Goal: Information Seeking & Learning: Learn about a topic

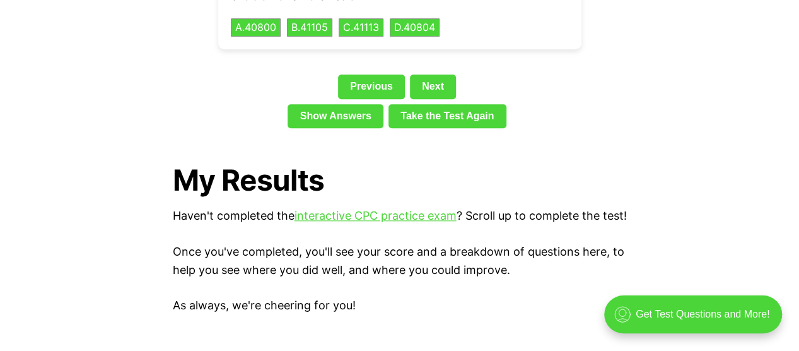
scroll to position [3027, 0]
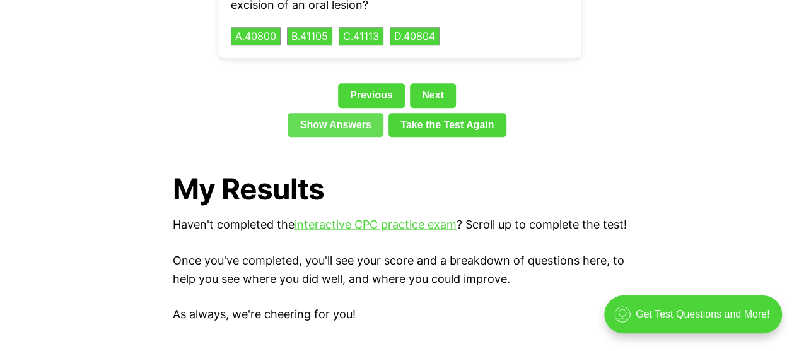
click at [374, 113] on link "Show Answers" at bounding box center [336, 125] width 96 height 24
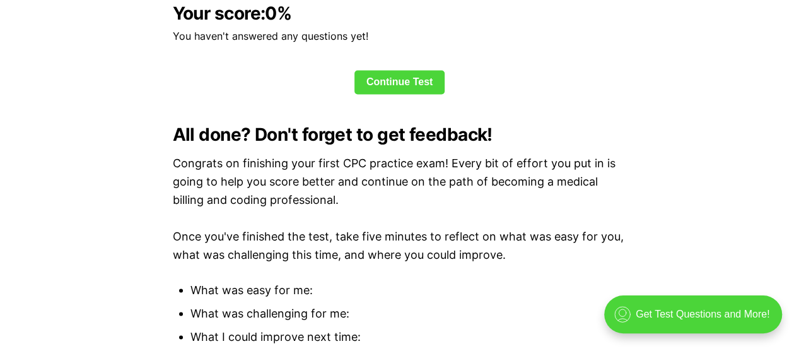
scroll to position [3252, 0]
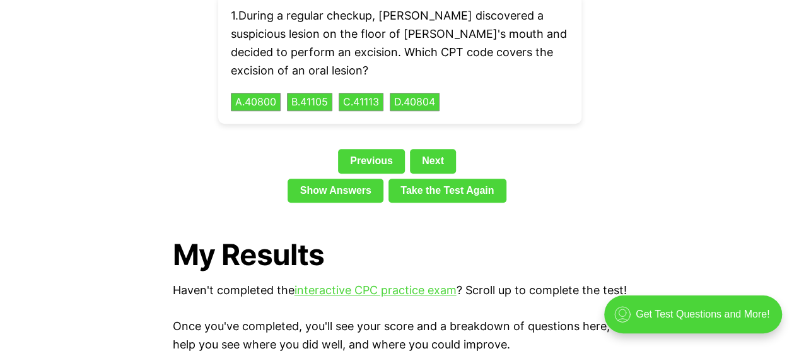
scroll to position [2901, 0]
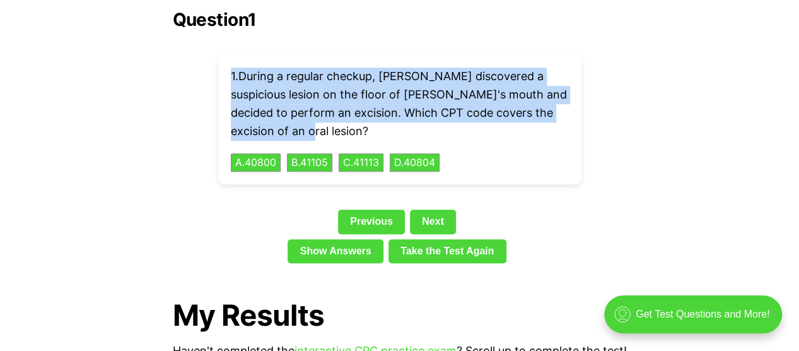
drag, startPoint x: 231, startPoint y: 57, endPoint x: 301, endPoint y: 109, distance: 87.5
click at [301, 109] on p "1 . During a regular checkup, Dr. Stevens discovered a suspicious lesion on the…" at bounding box center [400, 103] width 338 height 73
copy p "1 . During a regular checkup, Dr. Stevens discovered a suspicious lesion on the…"
click at [260, 153] on button "A . 40800" at bounding box center [256, 163] width 52 height 20
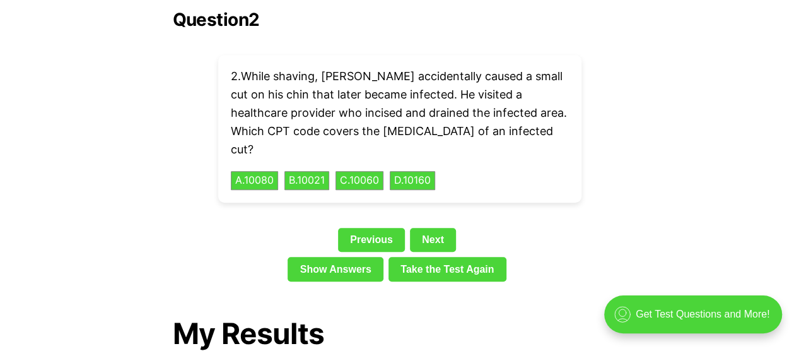
click at [481, 120] on div "2 . While shaving, Robert accidentally caused a small cut on his chin that late…" at bounding box center [399, 129] width 363 height 148
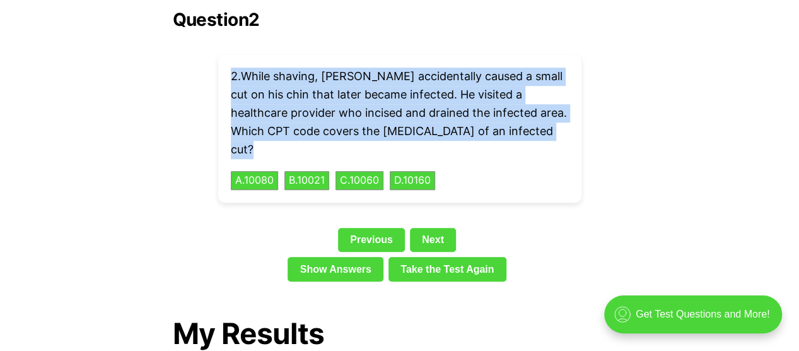
drag, startPoint x: 563, startPoint y: 109, endPoint x: 226, endPoint y: 56, distance: 340.3
click at [226, 56] on div "2 . While shaving, Robert accidentally caused a small cut on his chin that late…" at bounding box center [399, 129] width 363 height 148
copy p "2 . While shaving, Robert accidentally caused a small cut on his chin that late…"
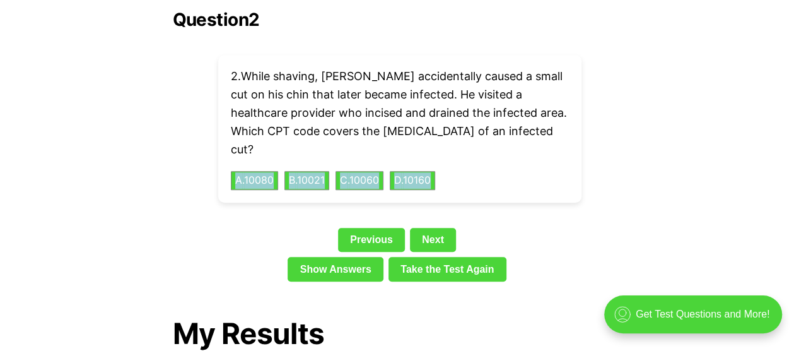
drag, startPoint x: 465, startPoint y: 137, endPoint x: 226, endPoint y: 143, distance: 239.7
click at [226, 143] on div "2 . While shaving, Robert accidentally caused a small cut on his chin that late…" at bounding box center [399, 129] width 363 height 148
copy div "A . 10080 B . 10021 C . 10060 D . 10160"
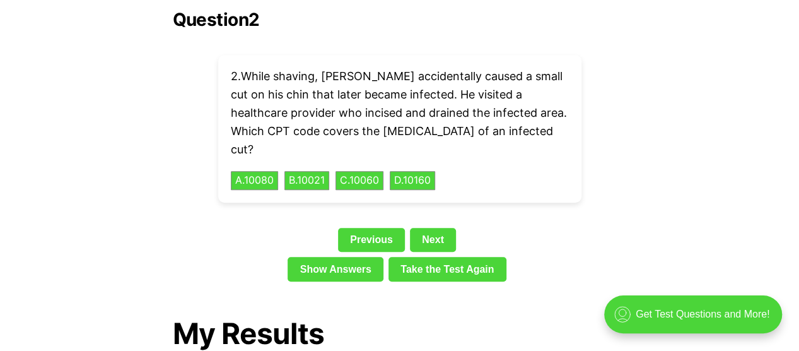
click at [299, 165] on div "Question 2 2 . While shaving, Robert accidentally caused a small cut on his chi…" at bounding box center [400, 147] width 454 height 277
click at [273, 171] on button "A . 10080" at bounding box center [255, 181] width 50 height 20
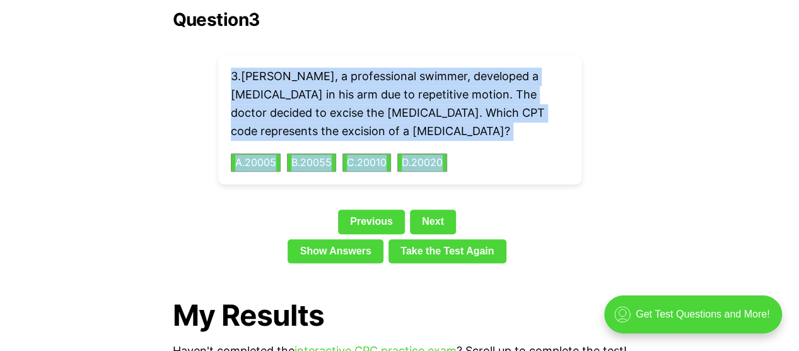
drag, startPoint x: 232, startPoint y: 56, endPoint x: 460, endPoint y: 123, distance: 238.1
click at [460, 123] on div "3 . Lucas, a professional swimmer, developed a cyst in his arm due to repetitiv…" at bounding box center [399, 119] width 363 height 129
copy div "3 . Lucas, a professional swimmer, developed a cyst in his arm due to repetitiv…"
click at [371, 153] on button "C . 20010" at bounding box center [366, 163] width 51 height 20
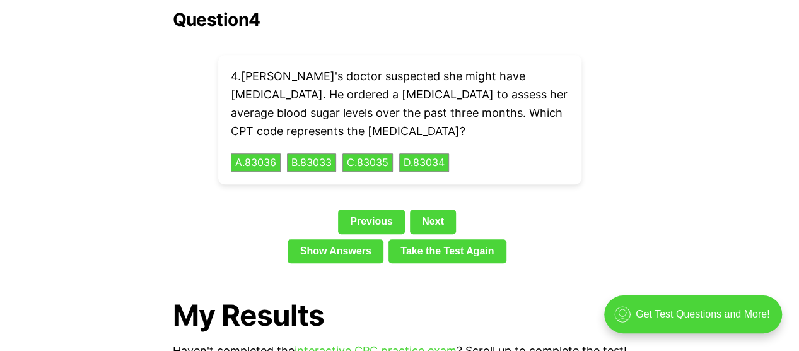
click at [508, 185] on div "Question 4 4 . Ella's doctor suspected she might have diabetes. He ordered a He…" at bounding box center [400, 138] width 454 height 259
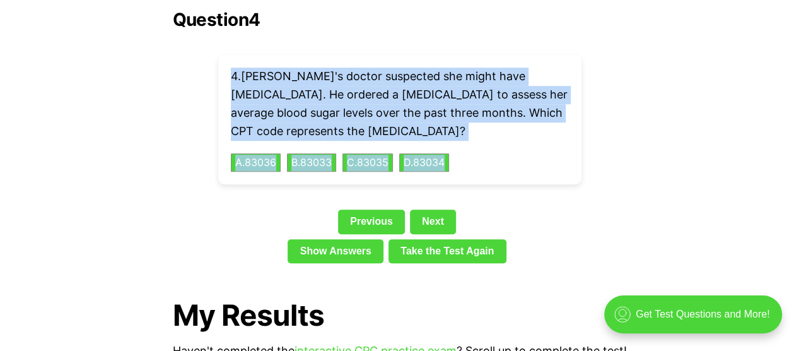
drag, startPoint x: 230, startPoint y: 56, endPoint x: 474, endPoint y: 139, distance: 258.5
click at [474, 139] on div "4 . Ella's doctor suspected she might have diabetes. He ordered a Hemoglobin A1…" at bounding box center [399, 119] width 363 height 129
copy div "4 . Ella's doctor suspected she might have diabetes. He ordered a Hemoglobin A1…"
click at [408, 153] on button "D . 83034" at bounding box center [424, 163] width 52 height 20
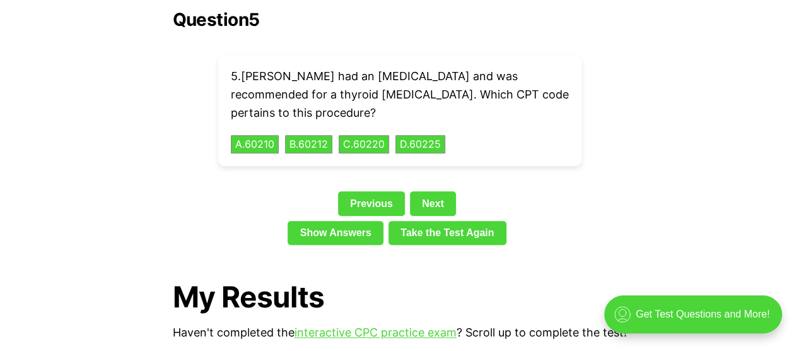
click at [498, 120] on div "5 . Riley had an overactive thyroid and was recommended for a thyroid lobectomy…" at bounding box center [399, 110] width 363 height 111
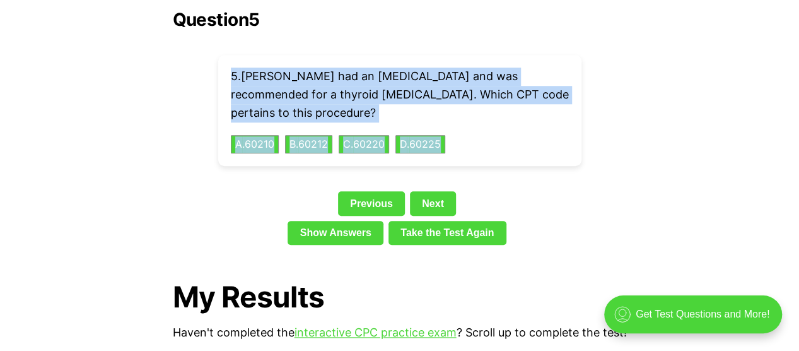
drag, startPoint x: 231, startPoint y: 55, endPoint x: 476, endPoint y: 121, distance: 253.5
click at [476, 121] on div "5 . Riley had an overactive thyroid and was recommended for a thyroid lobectomy…" at bounding box center [399, 110] width 363 height 111
copy div "5 . Riley had an overactive thyroid and was recommended for a thyroid lobectomy…"
click at [365, 134] on button "C . 60220" at bounding box center [363, 144] width 53 height 20
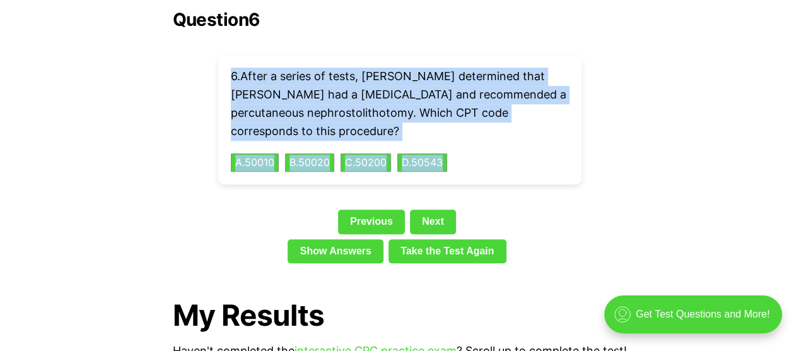
drag, startPoint x: 484, startPoint y: 134, endPoint x: 228, endPoint y: 59, distance: 267.0
click at [228, 59] on div "6 . After a series of tests, Dr. Wright determined that Katie had a kidney ston…" at bounding box center [399, 119] width 363 height 129
copy div "6 . After a series of tests, Dr. Wright determined that Katie had a kidney ston…"
click at [373, 153] on button "C . 50200" at bounding box center [365, 163] width 53 height 20
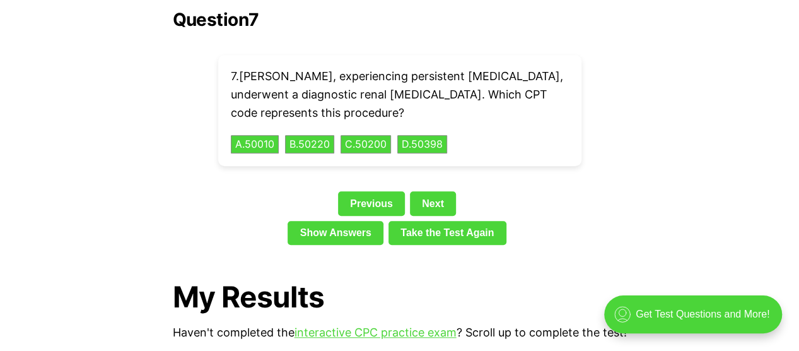
drag, startPoint x: 541, startPoint y: 180, endPoint x: 526, endPoint y: 158, distance: 26.9
click at [541, 191] on div "Previous Next" at bounding box center [400, 205] width 454 height 29
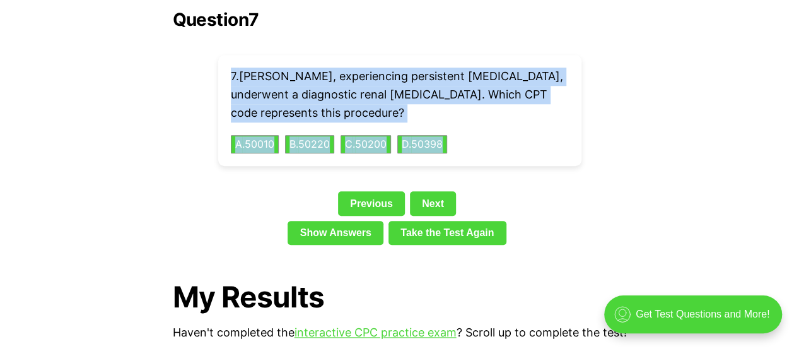
drag, startPoint x: 230, startPoint y: 57, endPoint x: 475, endPoint y: 124, distance: 253.5
click at [475, 124] on div "7 . Ethan, experiencing persistent flank pain, underwent a diagnostic renal ang…" at bounding box center [399, 110] width 363 height 111
copy div "7 . Ethan, experiencing persistent flank pain, underwent a diagnostic renal ang…"
click at [386, 134] on button "C . 50200" at bounding box center [365, 144] width 53 height 20
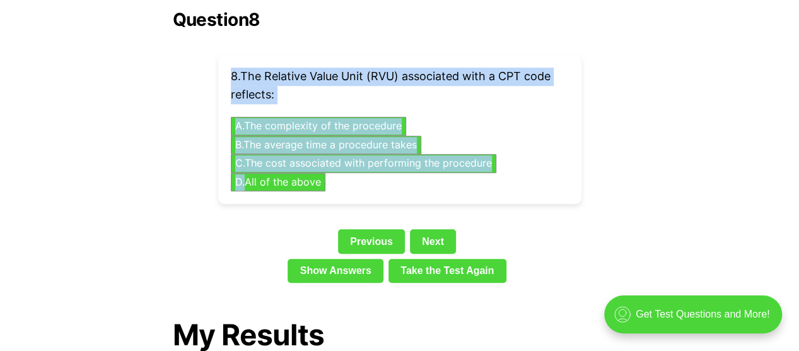
drag, startPoint x: 230, startPoint y: 56, endPoint x: 332, endPoint y: 165, distance: 150.4
click at [332, 165] on div "8 . The Relative Value Unit (RVU) associated with a CPT code reflects: A . The …" at bounding box center [399, 129] width 363 height 149
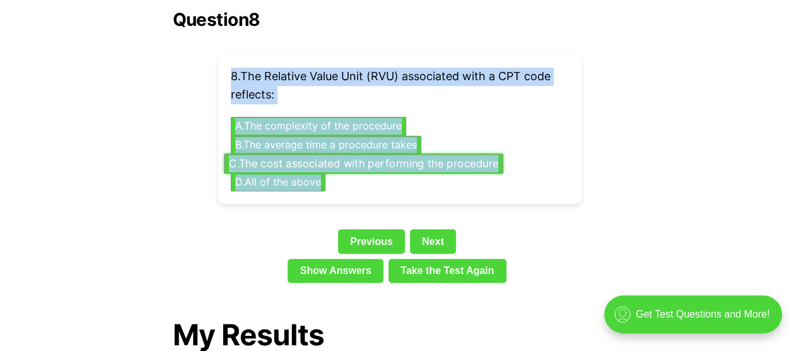
click at [298, 153] on button "C . The cost associated with performing the procedure" at bounding box center [363, 163] width 279 height 20
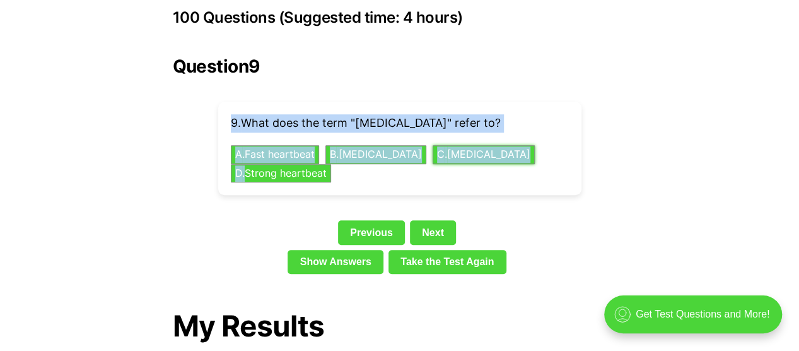
scroll to position [2775, 0]
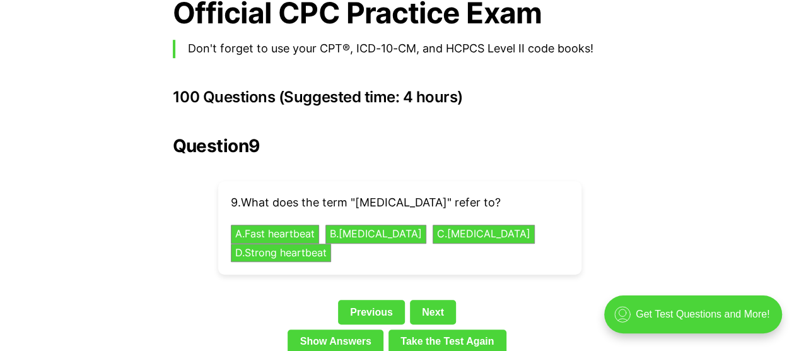
click at [342, 237] on div "9 . What does the term "bradycardia" refer to? A . Fast heartbeat B . Slow hear…" at bounding box center [399, 227] width 363 height 93
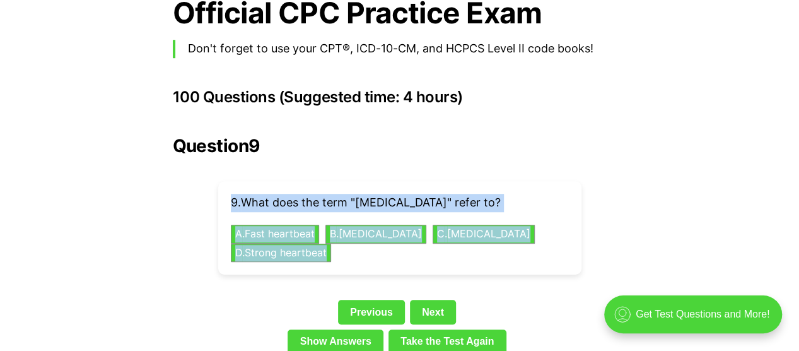
drag, startPoint x: 230, startPoint y: 183, endPoint x: 337, endPoint y: 233, distance: 117.7
click at [337, 233] on div "9 . What does the term "bradycardia" refer to? A . Fast heartbeat B . Slow hear…" at bounding box center [399, 227] width 363 height 93
click at [376, 225] on button "B . Slow heartbeat" at bounding box center [376, 235] width 106 height 20
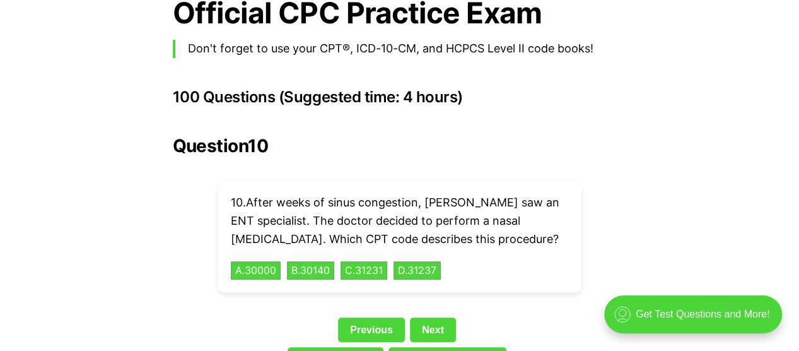
click at [237, 317] on div "Previous Next" at bounding box center [400, 331] width 454 height 29
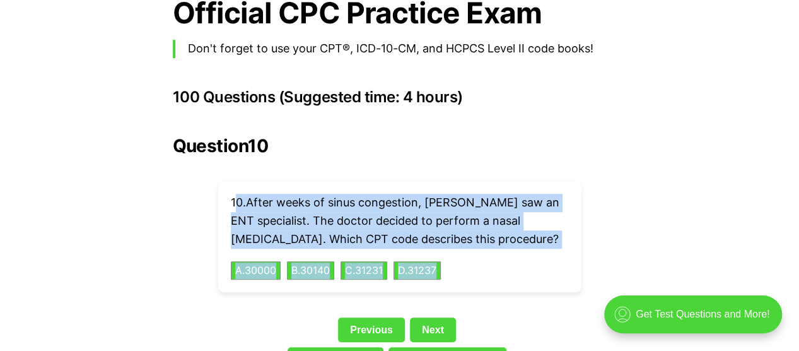
drag, startPoint x: 233, startPoint y: 182, endPoint x: 459, endPoint y: 248, distance: 234.9
click at [459, 248] on div "10 . After weeks of sinus congestion, Olivia saw an ENT specialist. The doctor …" at bounding box center [399, 236] width 363 height 111
drag, startPoint x: 231, startPoint y: 181, endPoint x: 460, endPoint y: 258, distance: 242.1
click at [460, 258] on div "10 . After weeks of sinus congestion, Olivia saw an ENT specialist. The doctor …" at bounding box center [399, 236] width 363 height 111
click at [364, 260] on button "C . 31231" at bounding box center [363, 270] width 49 height 20
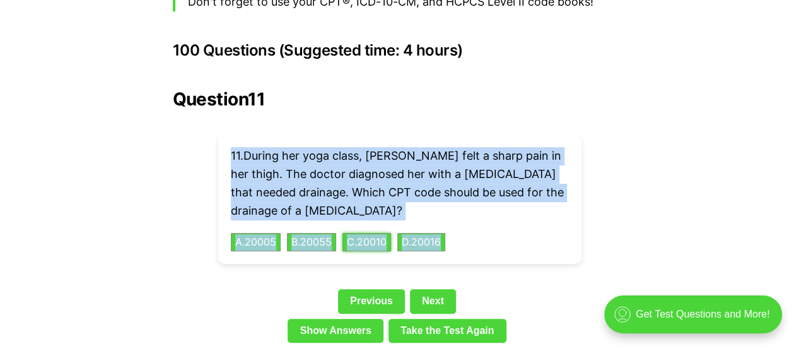
scroll to position [2838, 0]
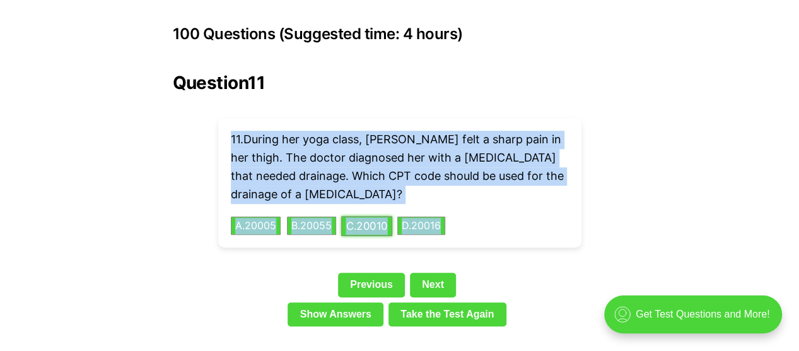
click at [378, 216] on button "C . 20010" at bounding box center [366, 226] width 51 height 20
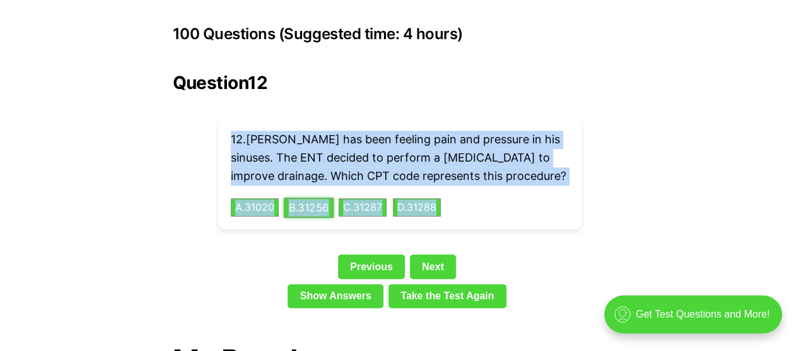
click at [308, 197] on button "B . 31256" at bounding box center [309, 207] width 50 height 20
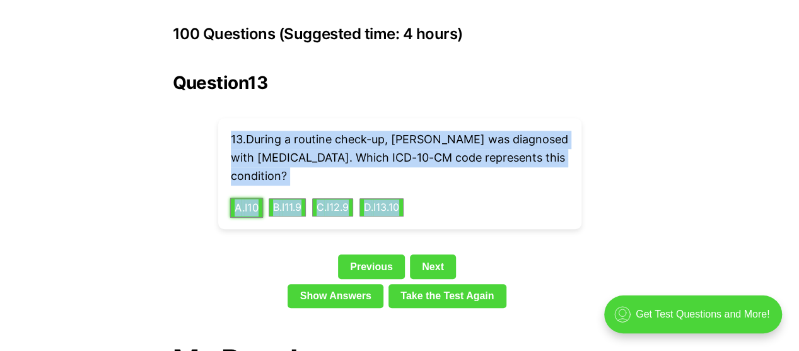
click at [252, 197] on button "A . I10" at bounding box center [246, 207] width 33 height 20
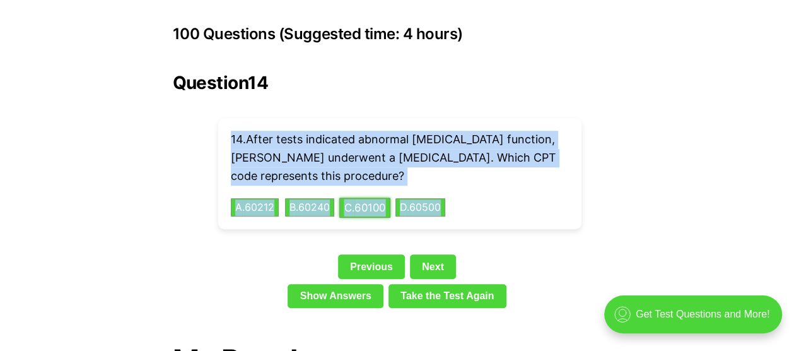
click at [368, 197] on button "C . 60100" at bounding box center [364, 207] width 51 height 20
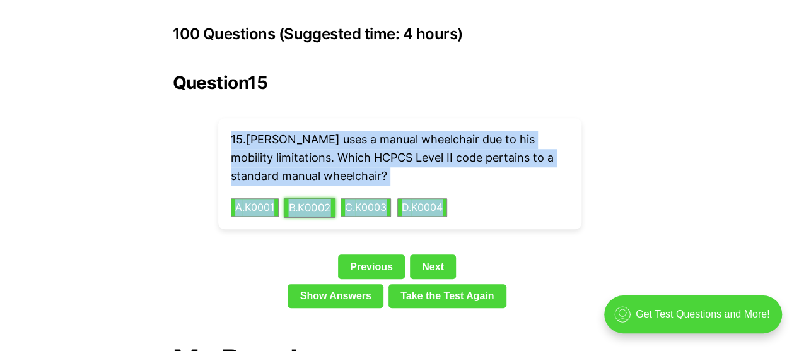
click at [320, 197] on button "B . K0002" at bounding box center [310, 207] width 52 height 20
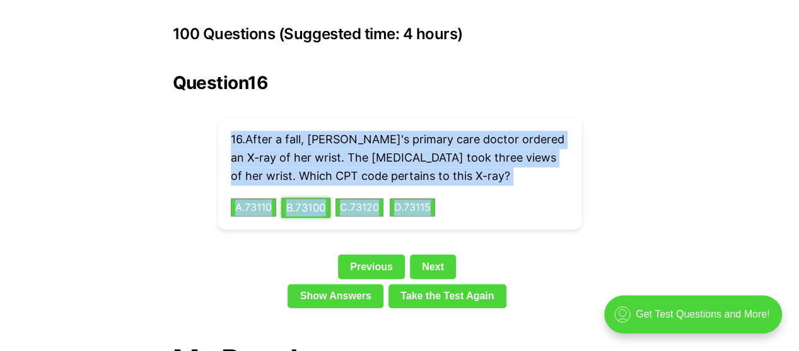
click at [318, 197] on button "B . 73100" at bounding box center [305, 207] width 49 height 20
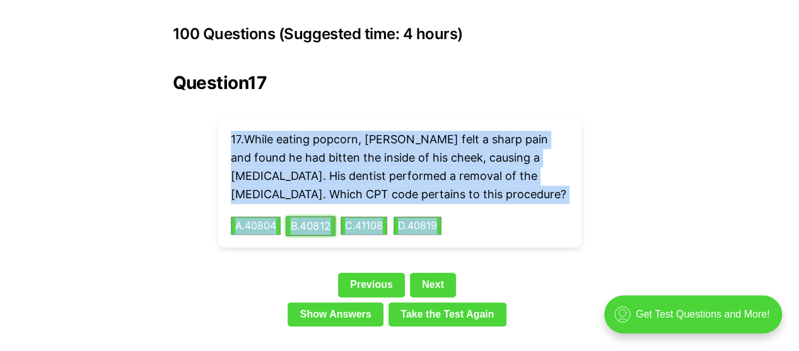
click at [296, 216] on button "B . 40812" at bounding box center [311, 226] width 50 height 20
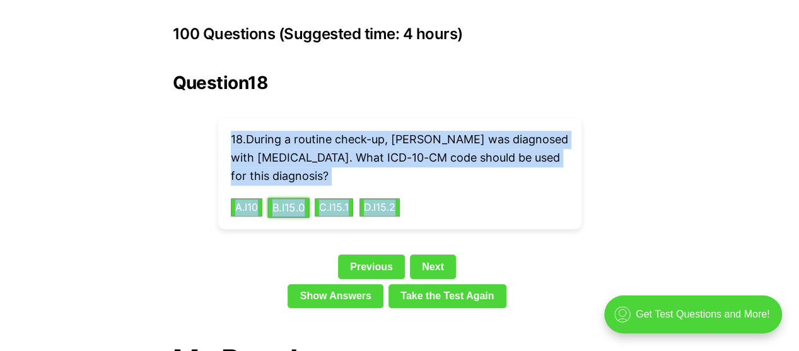
click at [301, 197] on button "B . I15.0" at bounding box center [288, 207] width 42 height 20
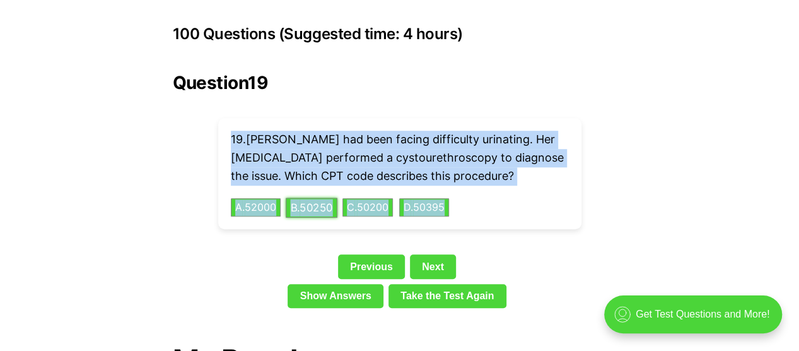
click at [316, 197] on button "B . 50250" at bounding box center [312, 207] width 52 height 20
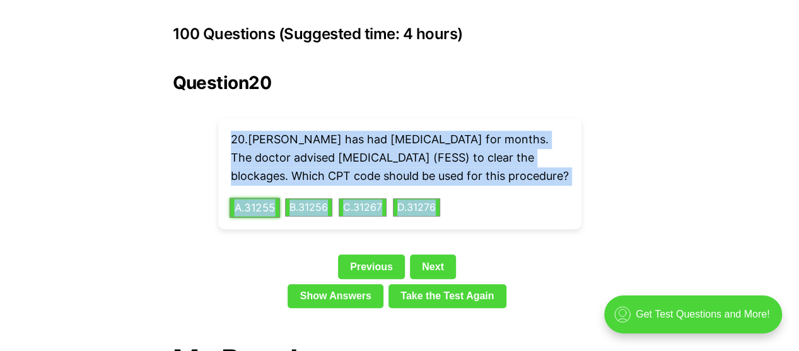
click at [252, 206] on button "A . 31255" at bounding box center [255, 207] width 50 height 20
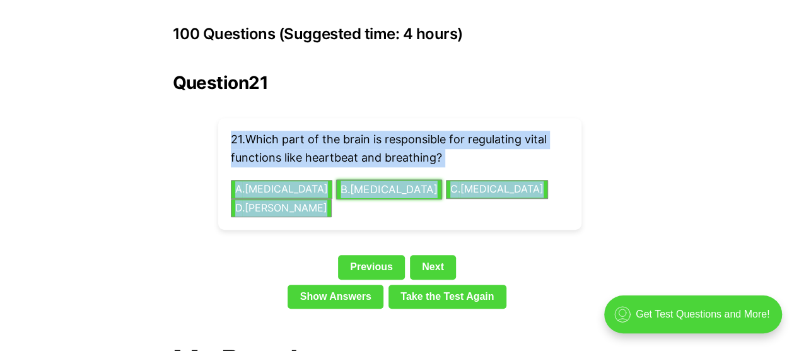
click at [365, 179] on button "B . Medulla Oblongata" at bounding box center [389, 189] width 106 height 20
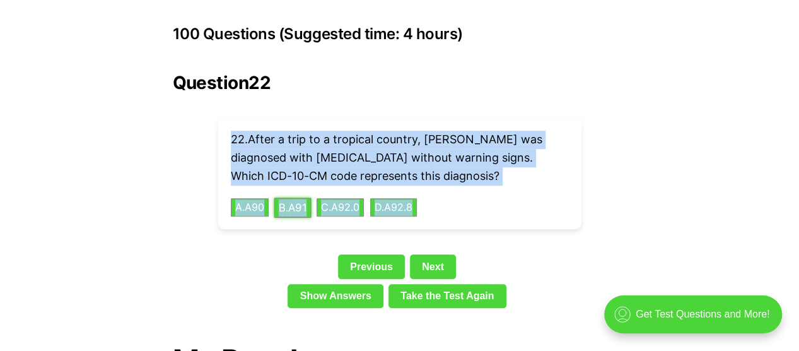
click at [301, 197] on button "B . A91" at bounding box center [292, 207] width 37 height 20
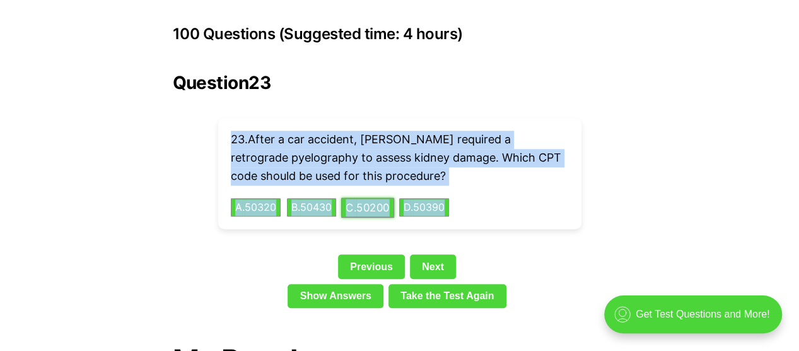
click at [372, 197] on button "C . 50200" at bounding box center [367, 207] width 53 height 20
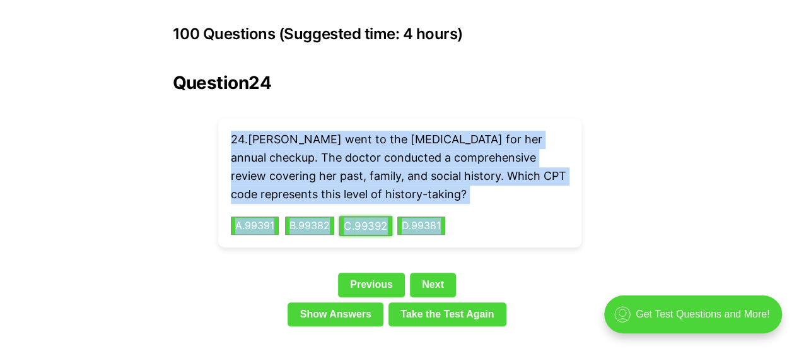
click at [368, 216] on button "C . 99392" at bounding box center [365, 226] width 53 height 20
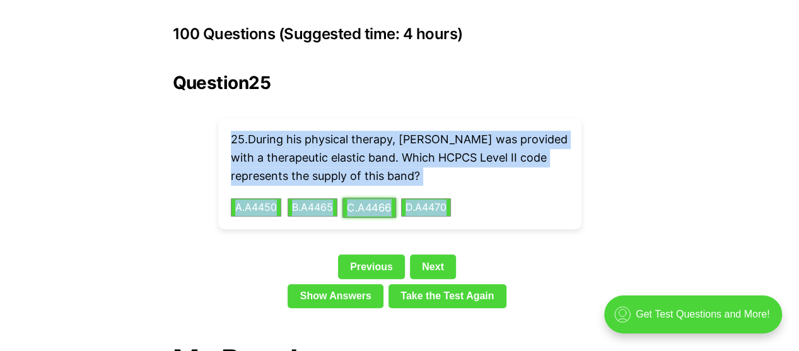
click at [364, 197] on button "C . A4466" at bounding box center [369, 207] width 54 height 20
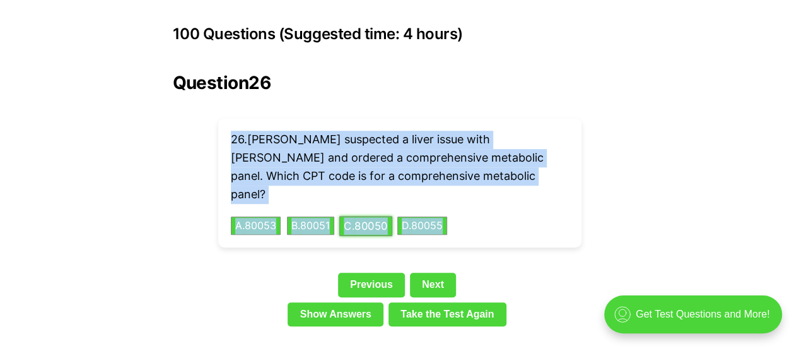
click at [373, 216] on button "C . 80050" at bounding box center [365, 226] width 53 height 20
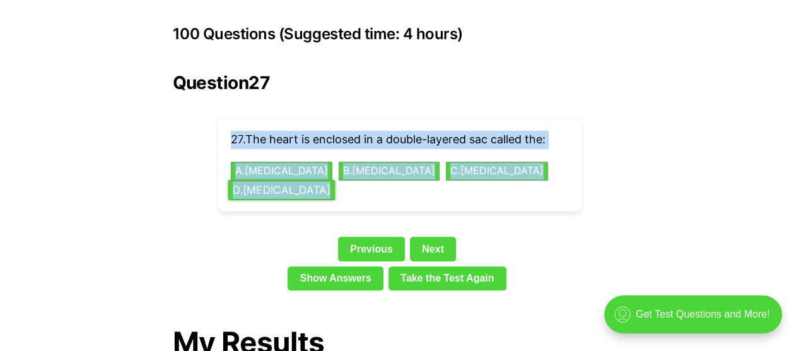
click at [271, 180] on button "D . Epicardium" at bounding box center [281, 190] width 107 height 20
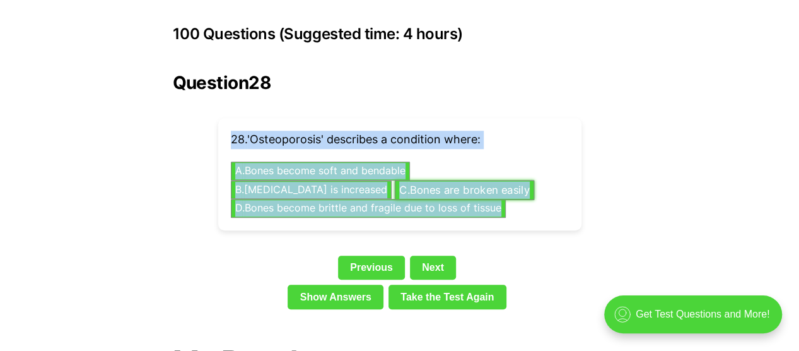
click at [394, 180] on button "C . Bones are broken easily" at bounding box center [464, 190] width 140 height 20
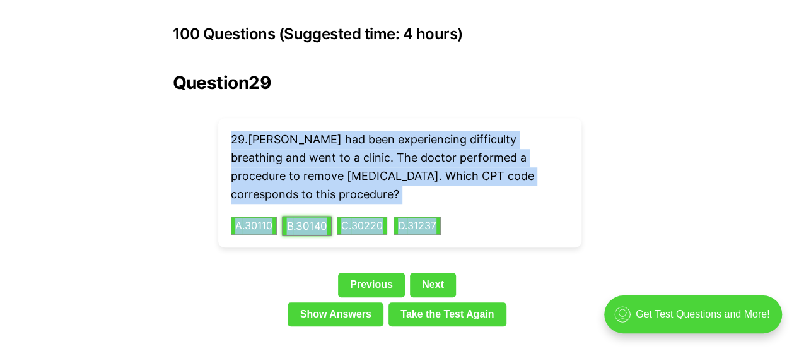
click at [326, 216] on button "B . 30140" at bounding box center [307, 226] width 50 height 20
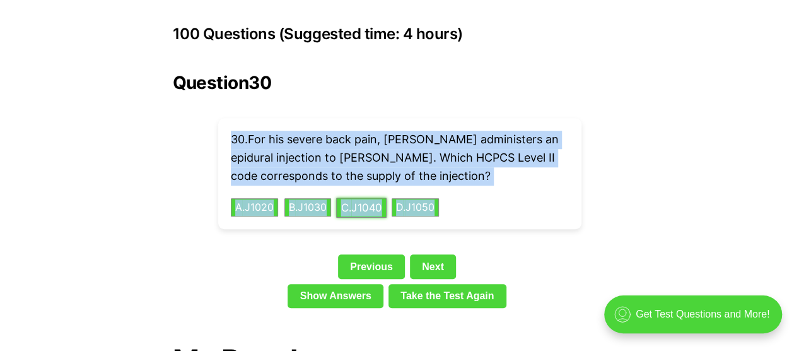
click at [373, 197] on button "C . J1040" at bounding box center [361, 207] width 50 height 20
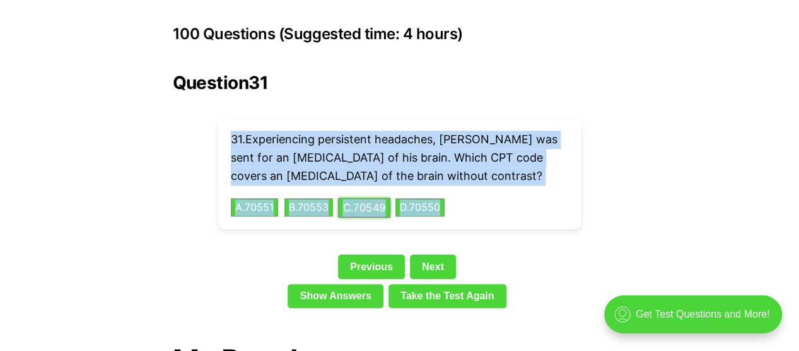
click at [368, 197] on button "C . 70549" at bounding box center [364, 207] width 52 height 20
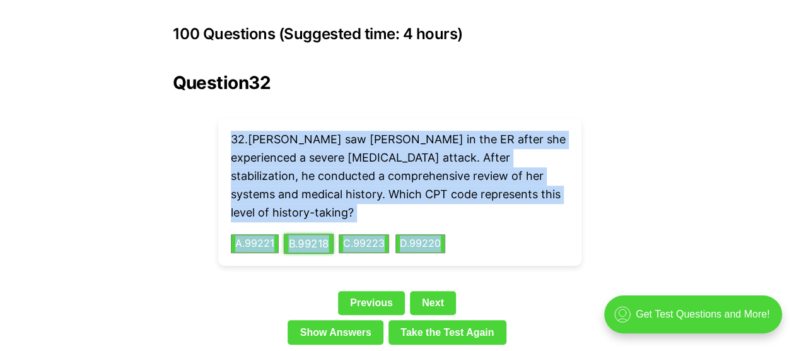
click at [305, 234] on button "B . 99218" at bounding box center [309, 244] width 50 height 20
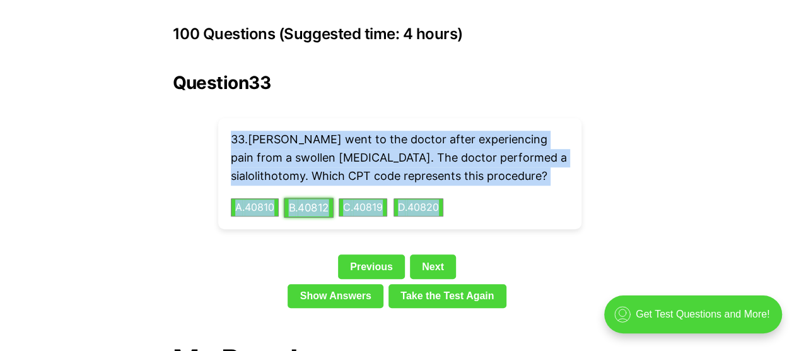
click at [317, 197] on button "B . 40812" at bounding box center [309, 207] width 50 height 20
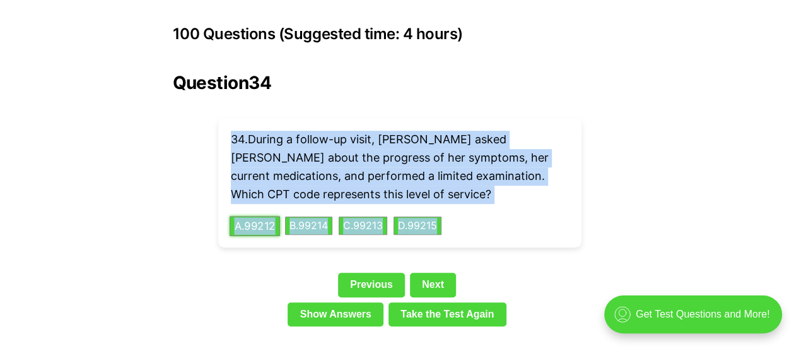
click at [265, 216] on button "A . 99212" at bounding box center [255, 226] width 50 height 20
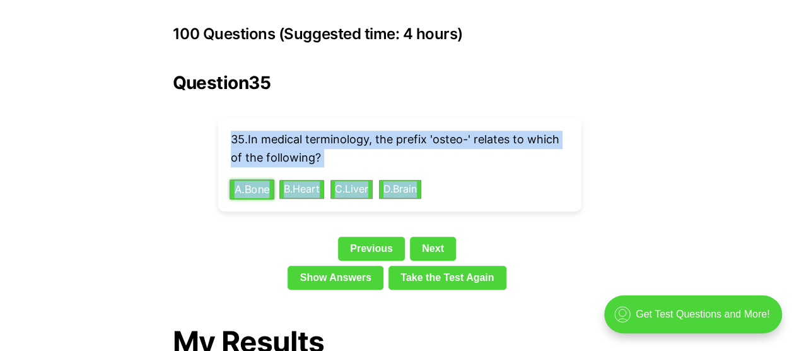
click at [248, 179] on button "A . Bone" at bounding box center [252, 189] width 44 height 20
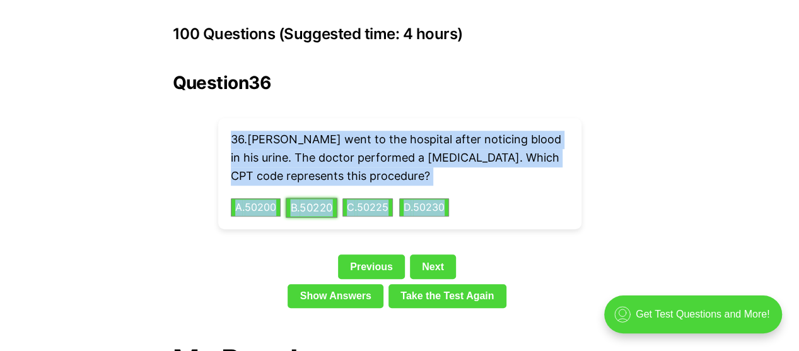
click at [330, 197] on button "B . 50220" at bounding box center [312, 207] width 52 height 20
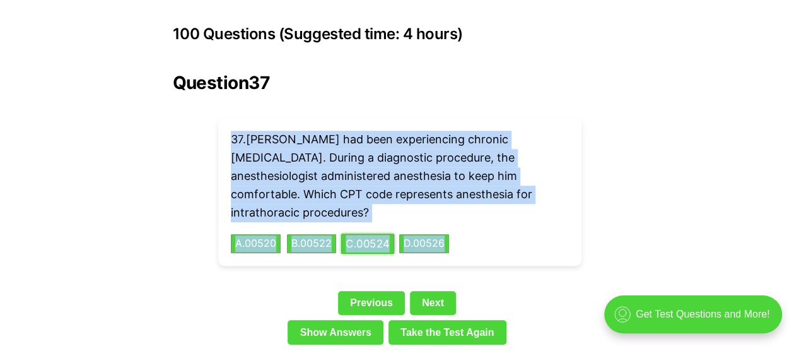
click at [371, 234] on button "C . 00524" at bounding box center [367, 244] width 53 height 20
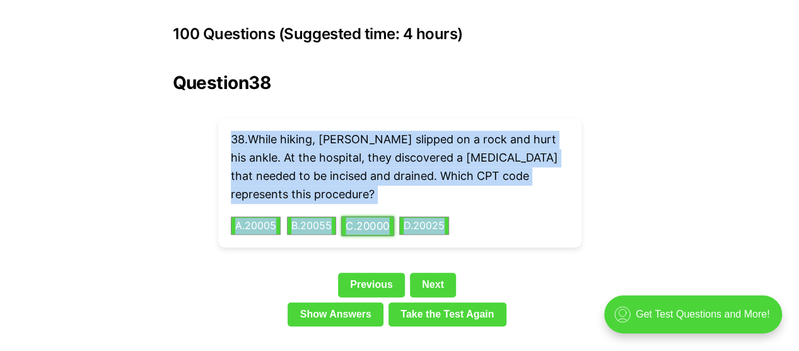
click at [368, 216] on button "C . 20000" at bounding box center [367, 226] width 53 height 20
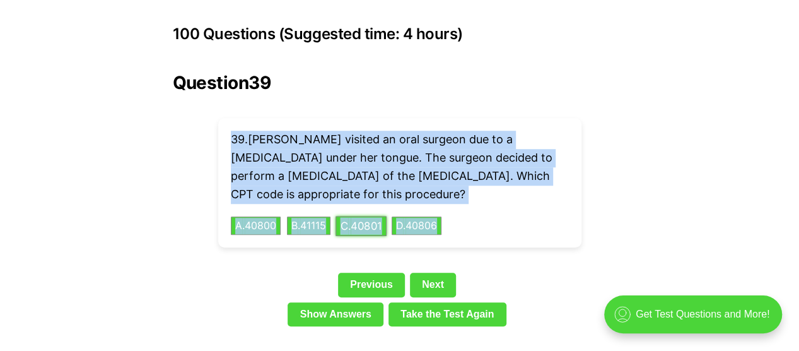
click at [373, 216] on button "C . 40801" at bounding box center [361, 226] width 51 height 20
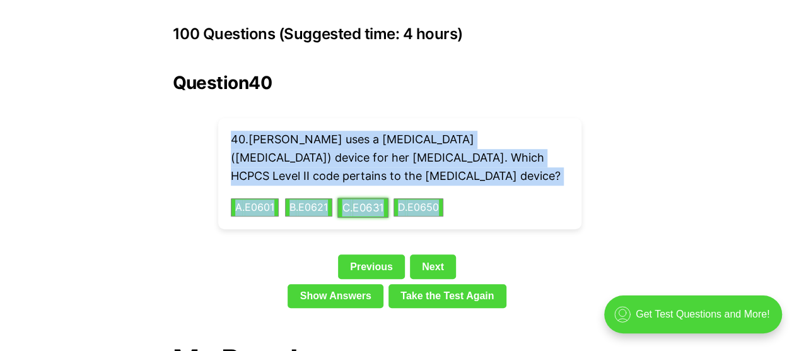
click at [375, 197] on button "C . E0631" at bounding box center [362, 207] width 51 height 20
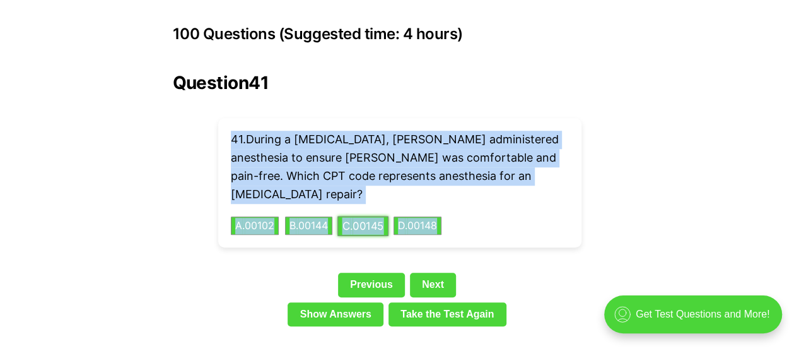
click at [361, 216] on button "C . 00145" at bounding box center [362, 226] width 51 height 20
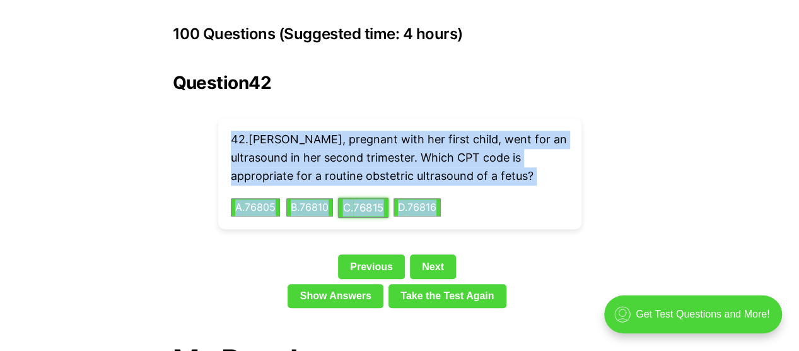
click at [368, 197] on button "C . 76815" at bounding box center [363, 207] width 50 height 20
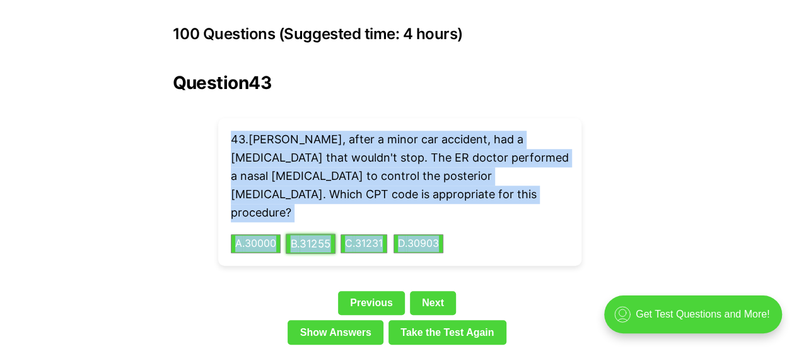
click at [310, 234] on button "B . 31255" at bounding box center [311, 244] width 50 height 20
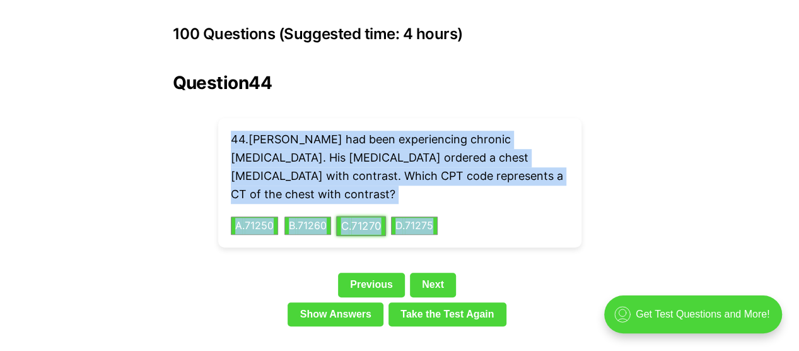
click at [376, 216] on button "C . 71270" at bounding box center [361, 226] width 50 height 20
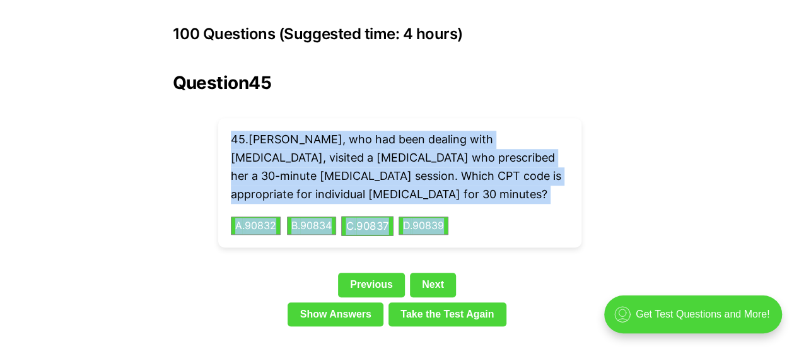
click at [376, 192] on div "45 . Nina, who had been dealing with depression, visited a psychiatrist who pre…" at bounding box center [399, 182] width 363 height 129
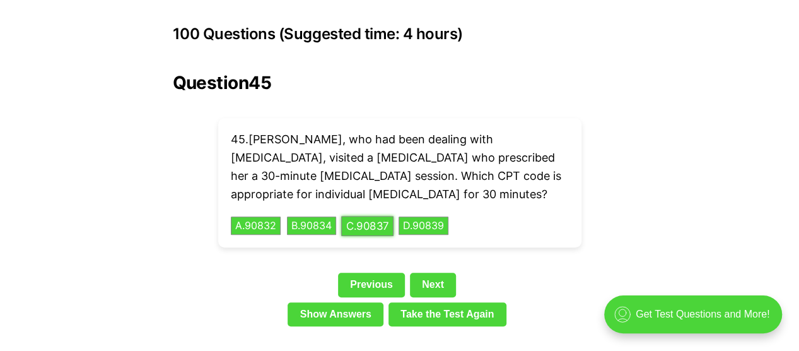
click at [374, 216] on button "C . 90837" at bounding box center [367, 226] width 52 height 20
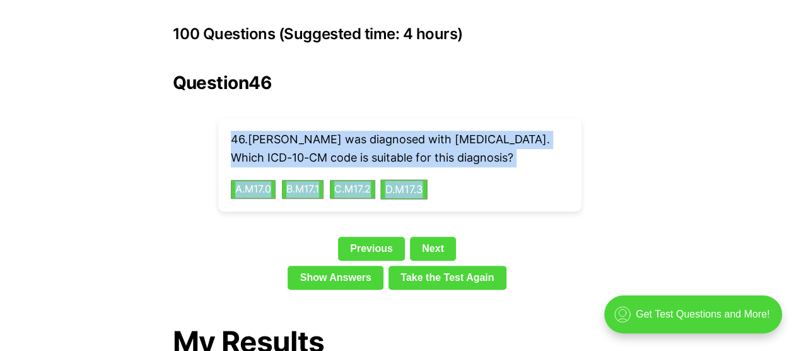
drag, startPoint x: 233, startPoint y: 115, endPoint x: 434, endPoint y: 170, distance: 208.4
click at [434, 170] on div "46 . Tom was diagnosed with bilateral primary osteoarthritis of the knee. Which…" at bounding box center [399, 164] width 363 height 93
click at [318, 179] on button "B . M17.1" at bounding box center [303, 189] width 44 height 20
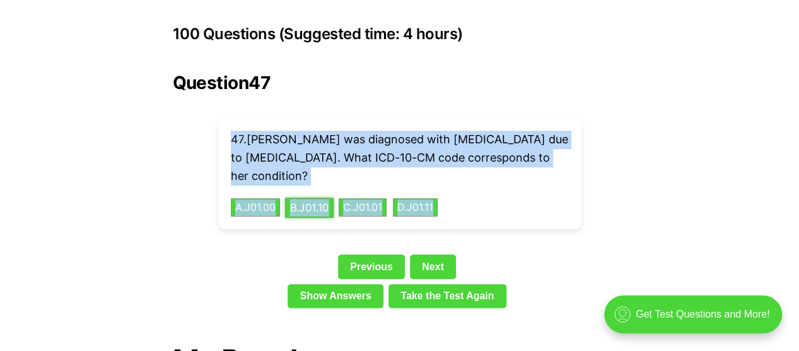
click at [325, 197] on button "B . J01.10" at bounding box center [309, 207] width 49 height 20
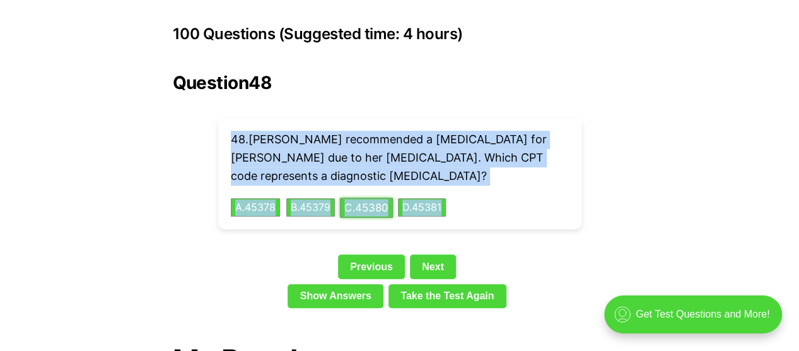
click at [377, 197] on button "C . 45380" at bounding box center [366, 207] width 53 height 20
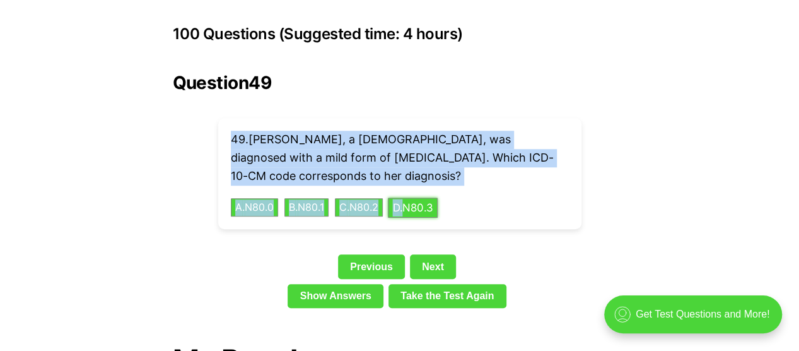
drag, startPoint x: 416, startPoint y: 189, endPoint x: 430, endPoint y: 189, distance: 13.9
click at [430, 197] on button "D . N80.3" at bounding box center [413, 207] width 50 height 20
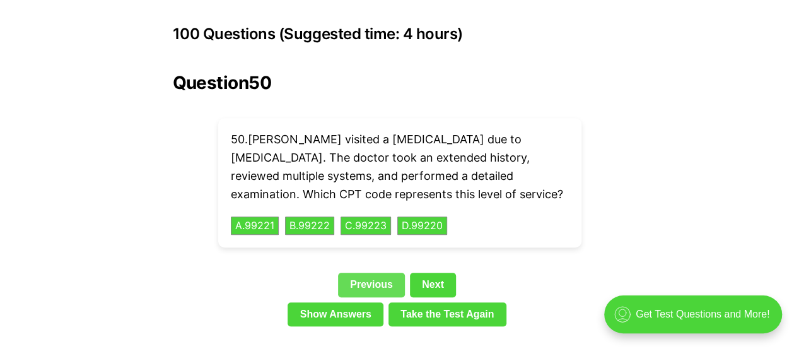
click at [382, 272] on link "Previous" at bounding box center [371, 284] width 67 height 24
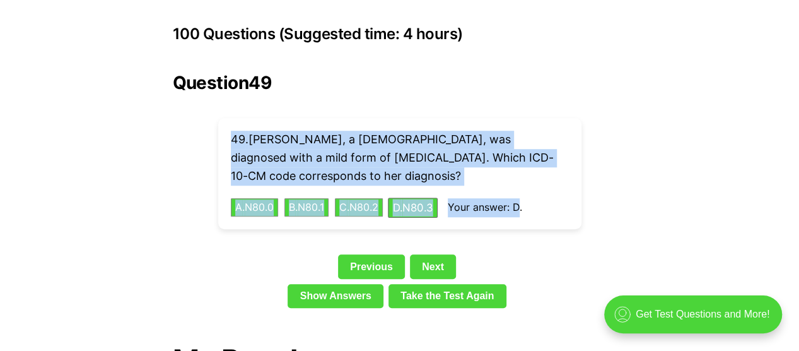
drag, startPoint x: 235, startPoint y: 119, endPoint x: 530, endPoint y: 192, distance: 304.1
click at [530, 192] on div "49 . Lena, a 28-year-old, was diagnosed with a mild form of endometriosis. Whic…" at bounding box center [399, 173] width 363 height 111
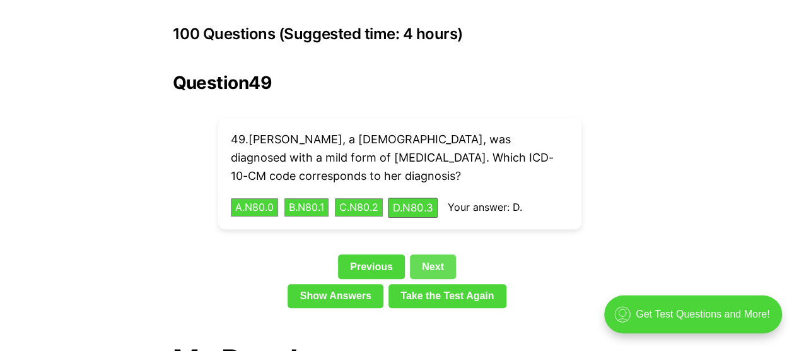
click at [440, 254] on link "Next" at bounding box center [433, 266] width 46 height 24
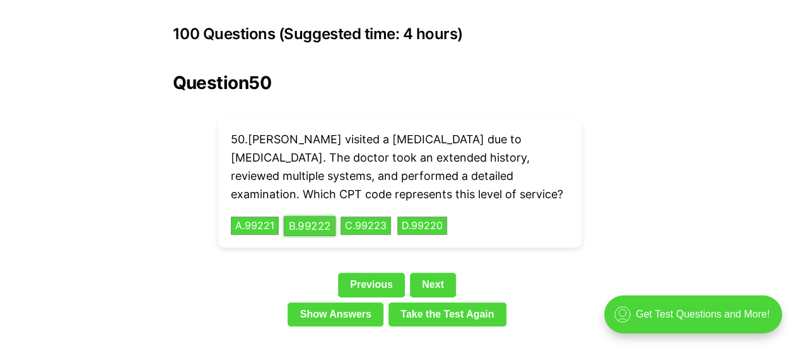
click at [310, 216] on button "B . 99222" at bounding box center [310, 226] width 52 height 20
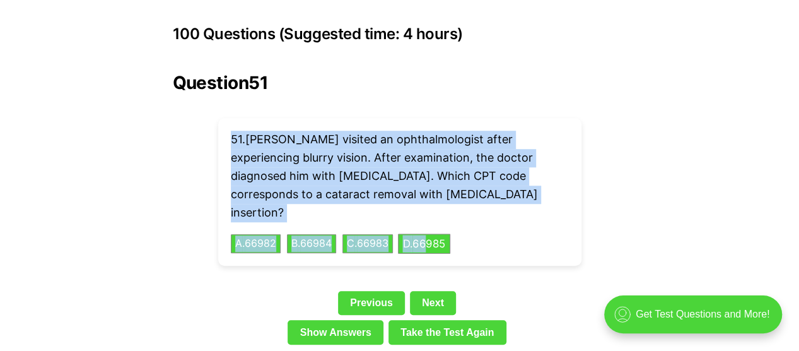
drag, startPoint x: 232, startPoint y: 115, endPoint x: 436, endPoint y: 205, distance: 223.4
click at [436, 205] on div "51 . Robert visited an ophthalmologist after experiencing blurry vision. After …" at bounding box center [399, 192] width 363 height 148
click at [323, 214] on div "51 . Robert visited an ophthalmologist after experiencing blurry vision. After …" at bounding box center [399, 192] width 363 height 148
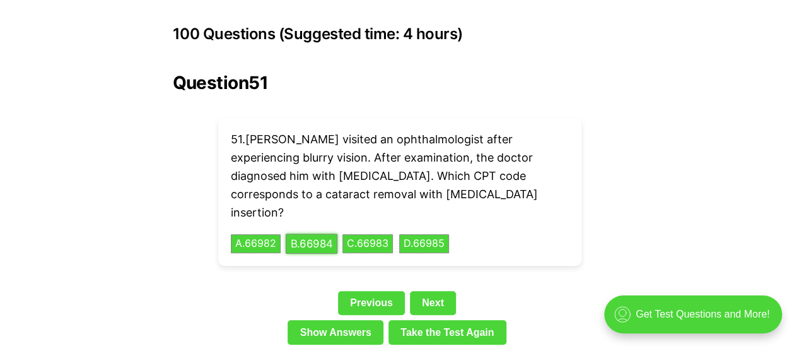
click at [323, 234] on button "B . 66984" at bounding box center [312, 244] width 52 height 20
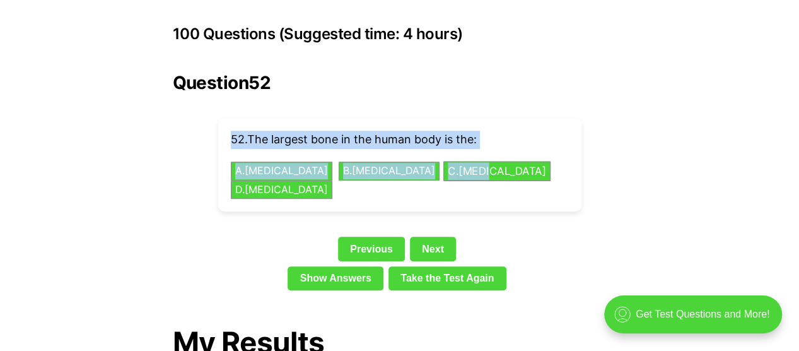
drag, startPoint x: 230, startPoint y: 114, endPoint x: 397, endPoint y: 146, distance: 170.1
click at [397, 146] on div "52 . The largest bone in the human body is the: A . Humerus B . Femur C . Tibia…" at bounding box center [399, 164] width 363 height 93
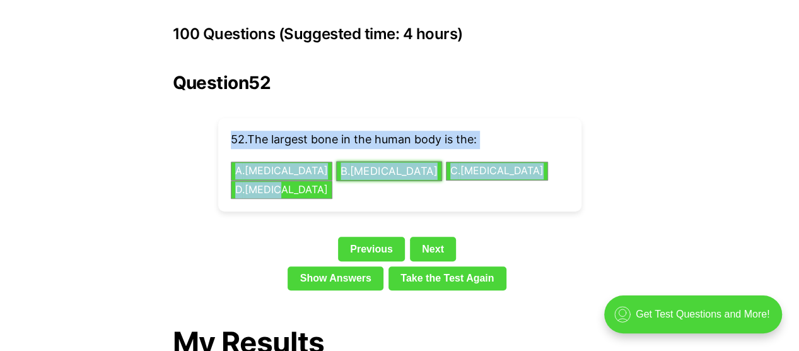
click at [336, 161] on button "B . Femur" at bounding box center [389, 171] width 106 height 20
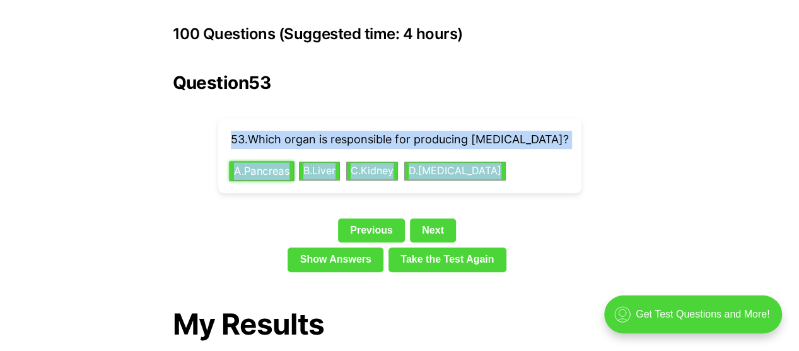
click at [262, 161] on button "A . Pancreas" at bounding box center [261, 171] width 65 height 20
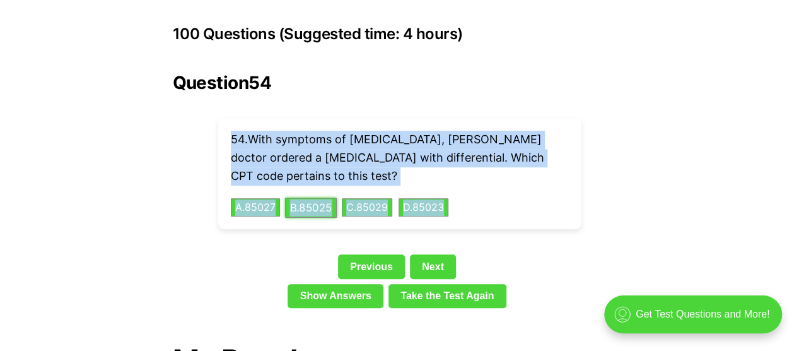
click at [304, 197] on button "B . 85025" at bounding box center [311, 207] width 52 height 20
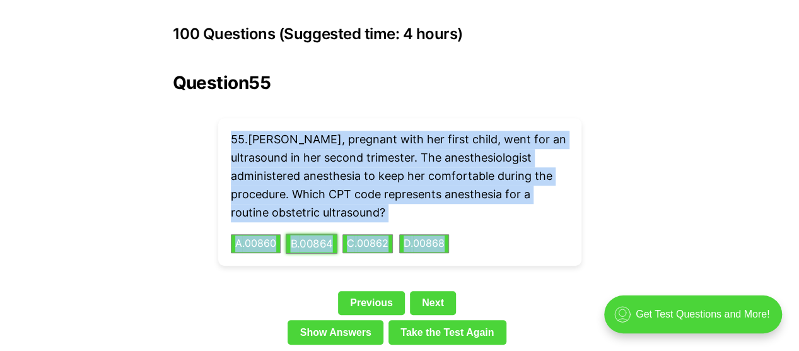
click at [313, 234] on button "B . 00864" at bounding box center [312, 244] width 52 height 20
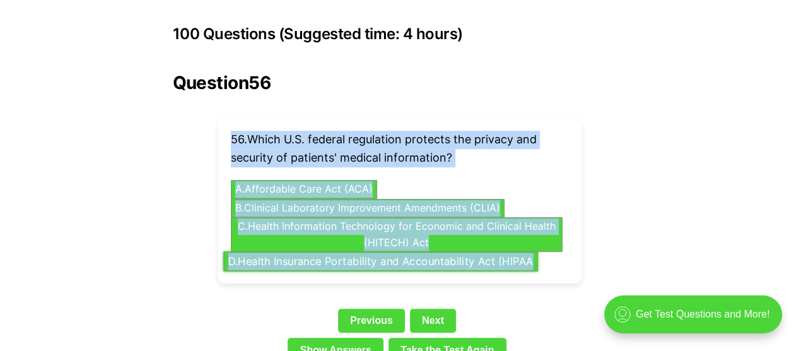
click at [327, 252] on button "D . Health Insurance Portability and Accountability Act (HIPAA" at bounding box center [380, 262] width 315 height 20
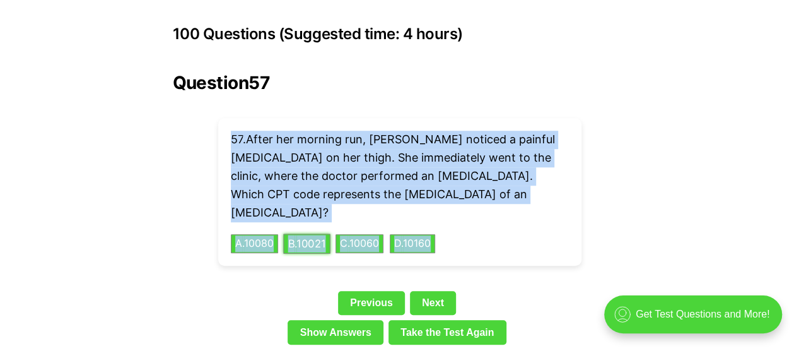
click at [315, 234] on button "B . 10021" at bounding box center [306, 244] width 47 height 20
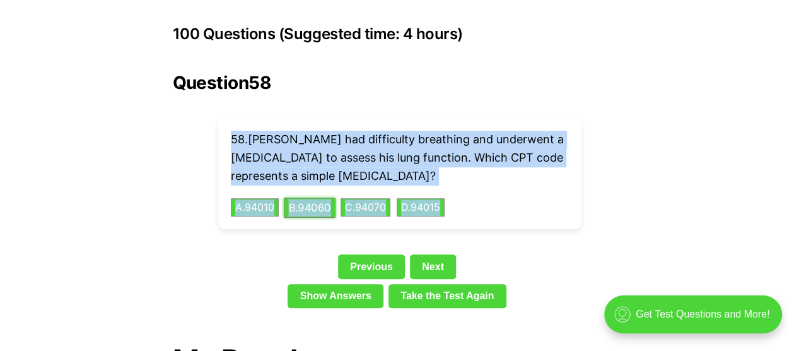
click at [325, 197] on button "B . 94060" at bounding box center [310, 207] width 52 height 20
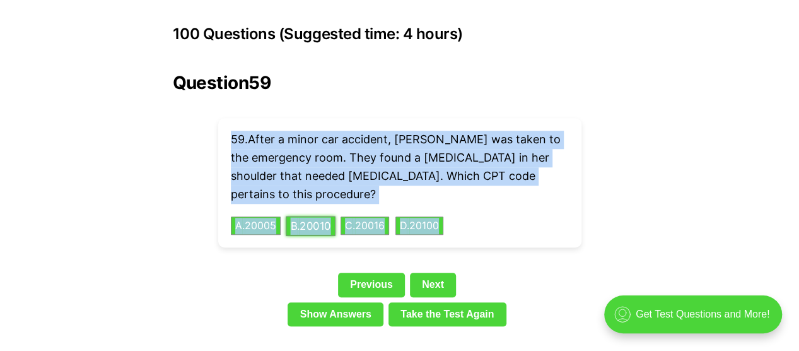
click at [311, 216] on button "B . 20010" at bounding box center [311, 226] width 50 height 20
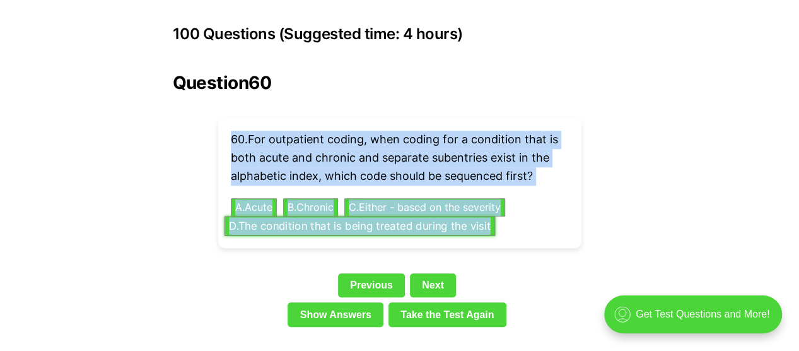
click at [337, 216] on button "D . The condition that is being treated during the visit" at bounding box center [359, 226] width 271 height 20
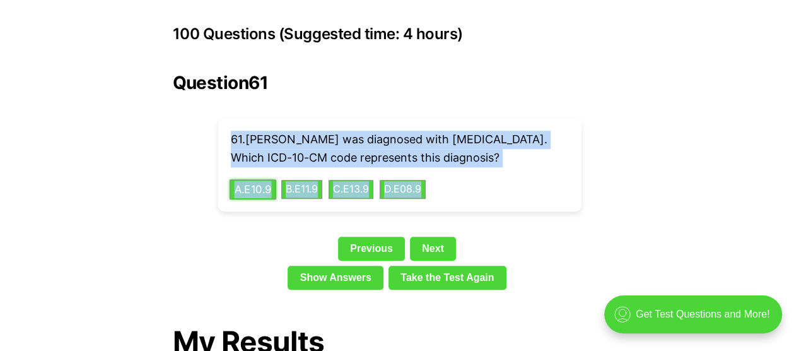
click at [263, 190] on button "A . E10.9" at bounding box center [253, 189] width 47 height 20
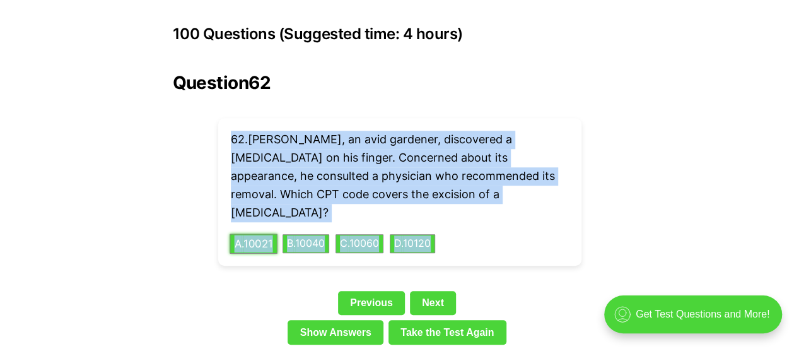
click at [269, 234] on button "A . 10021" at bounding box center [254, 244] width 48 height 20
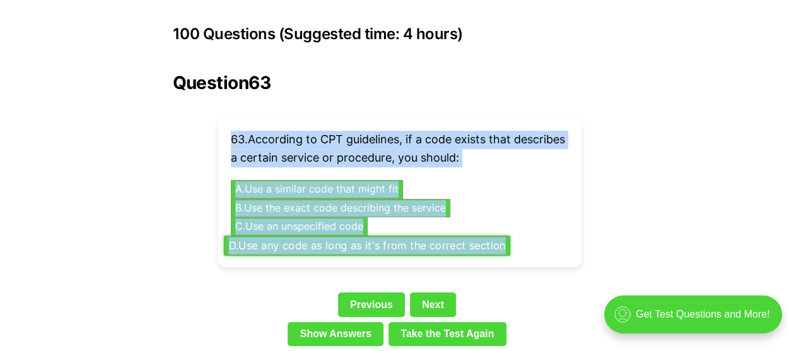
click at [314, 235] on button "D . Use any code as long as it's from the correct section" at bounding box center [367, 245] width 286 height 20
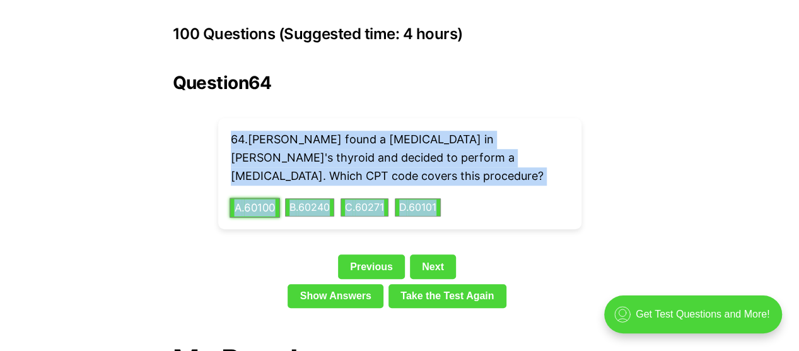
click at [263, 197] on button "A . 60100" at bounding box center [255, 207] width 50 height 20
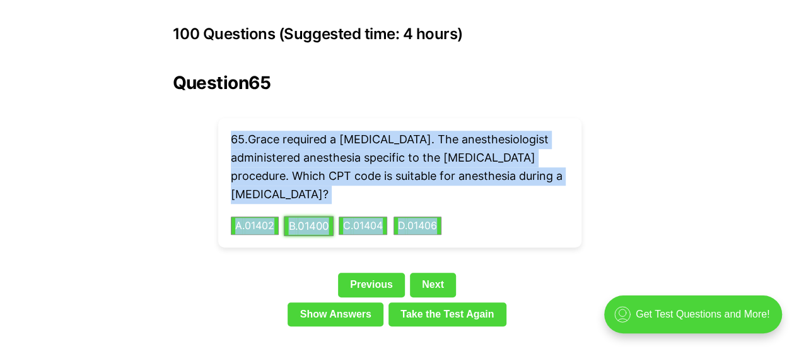
click at [302, 216] on button "B . 01400" at bounding box center [309, 226] width 50 height 20
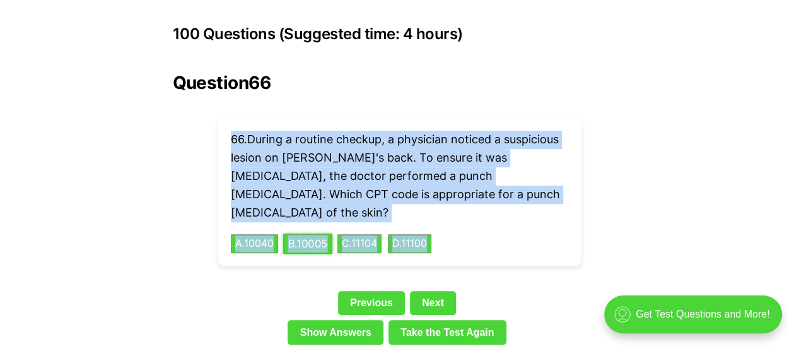
click at [315, 234] on button "B . 10005" at bounding box center [307, 244] width 49 height 20
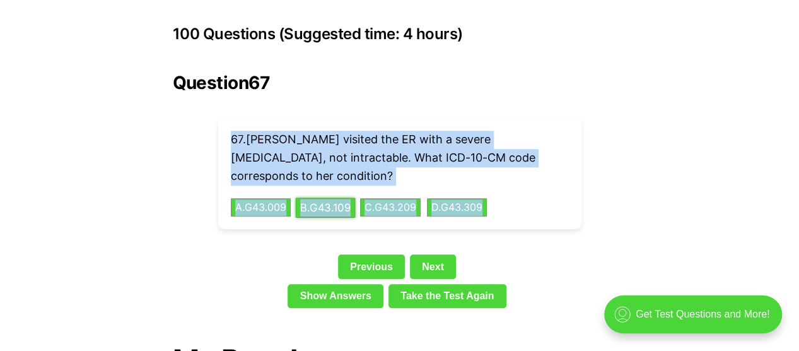
click at [341, 197] on button "B . G43.109" at bounding box center [325, 207] width 60 height 20
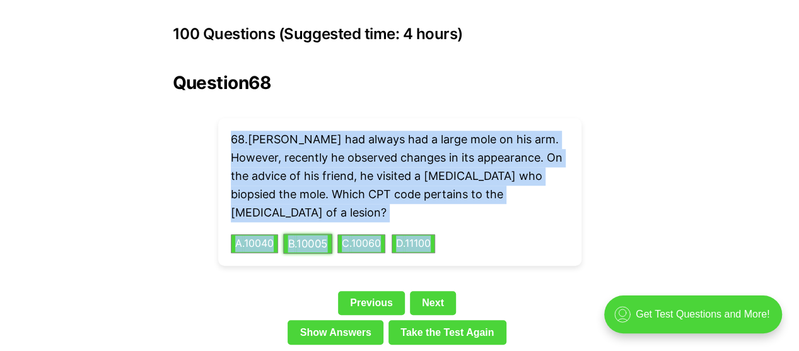
click at [291, 234] on button "B . 10005" at bounding box center [307, 244] width 49 height 20
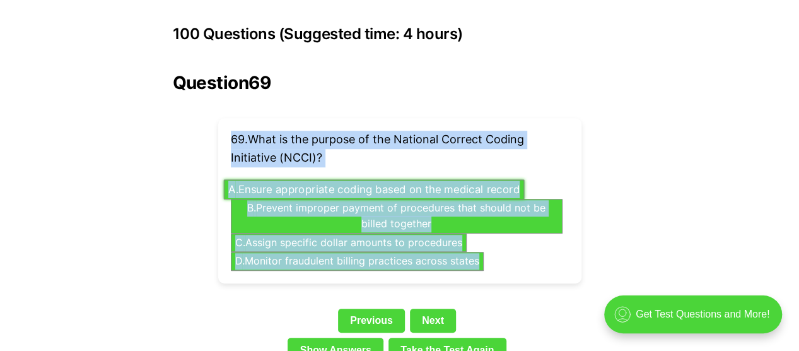
click at [320, 179] on button "A . Ensure appropriate coding based on the medical record" at bounding box center [373, 189] width 301 height 20
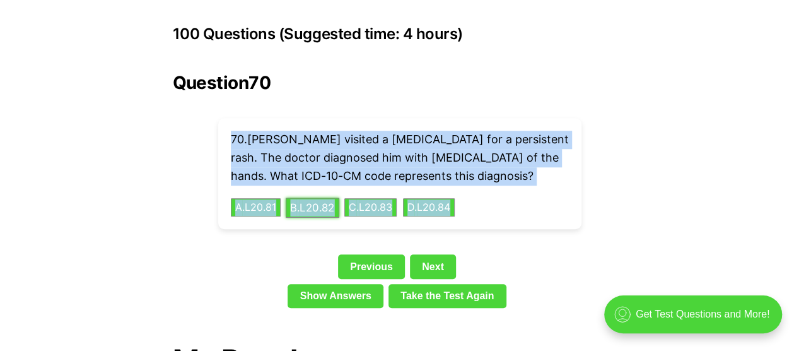
click at [329, 197] on button "B . L20.82" at bounding box center [312, 207] width 54 height 20
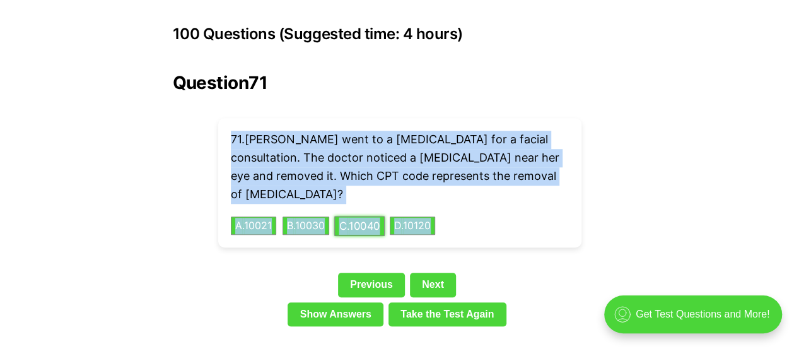
click at [361, 216] on button "C . 10040" at bounding box center [359, 226] width 50 height 20
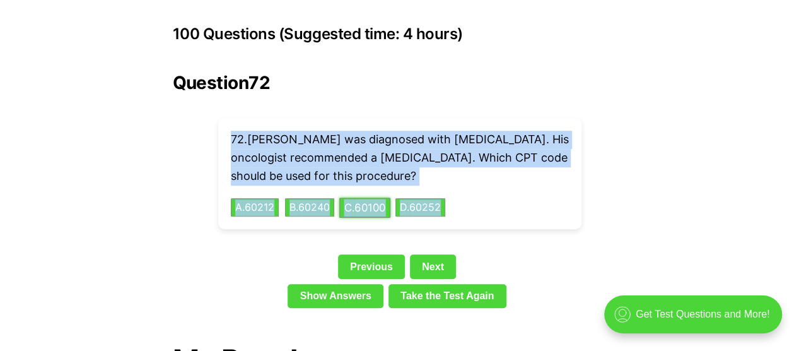
click at [370, 197] on button "C . 60100" at bounding box center [364, 207] width 51 height 20
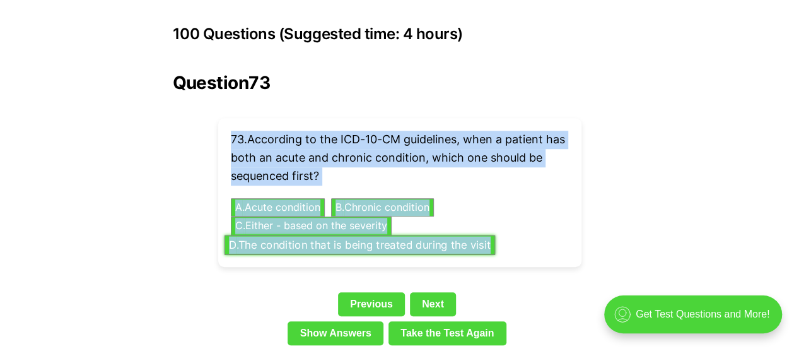
click at [378, 235] on button "D . The condition that is being treated during the visit" at bounding box center [359, 245] width 271 height 20
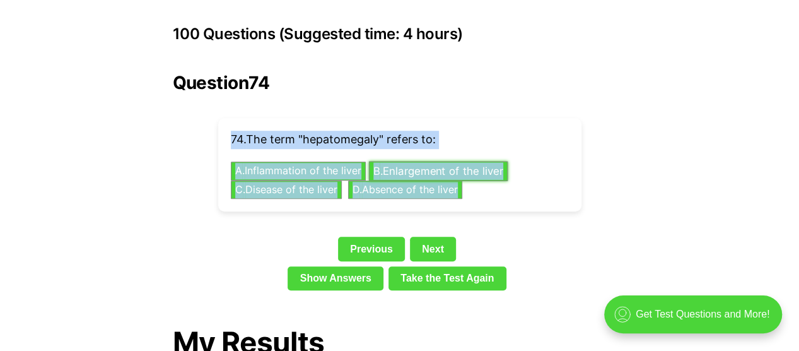
click at [430, 161] on button "B . Enlargement of the liver" at bounding box center [437, 171] width 139 height 20
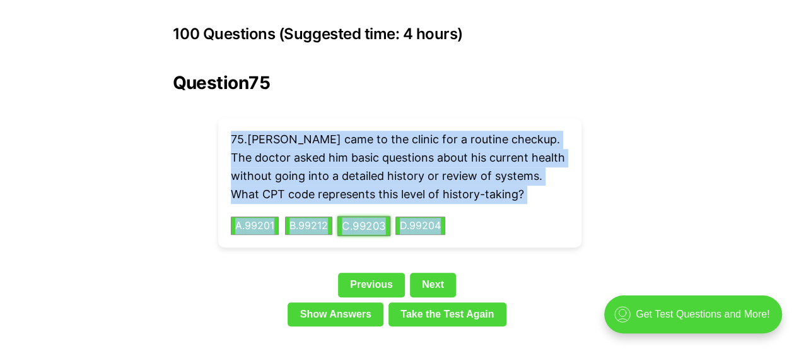
click at [354, 216] on button "C . 99203" at bounding box center [363, 226] width 53 height 20
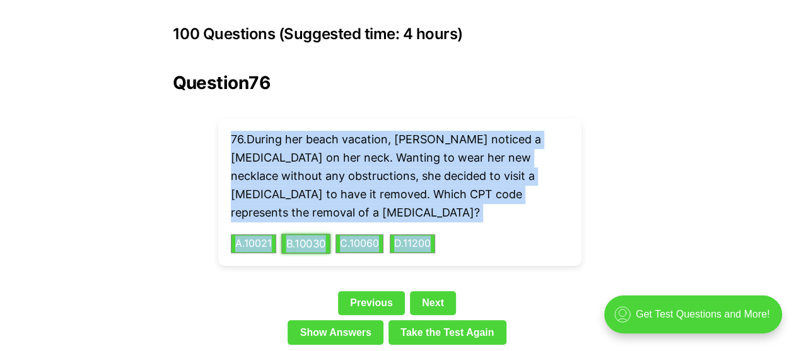
click at [317, 234] on button "B . 10030" at bounding box center [305, 244] width 49 height 20
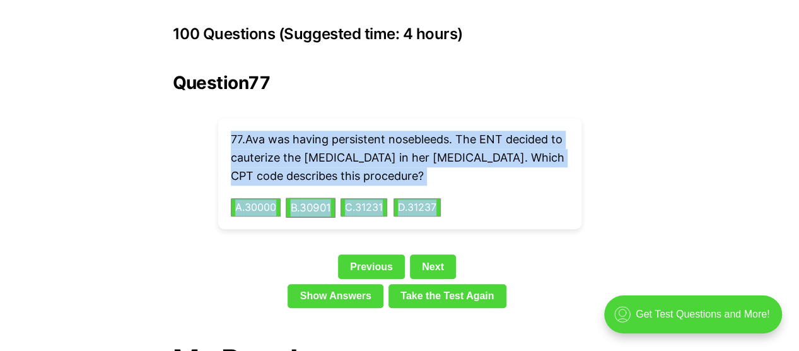
click at [317, 225] on div "Question 77 77 . Ava was having persistent nosebleeds. The ENT decided to caute…" at bounding box center [400, 193] width 454 height 240
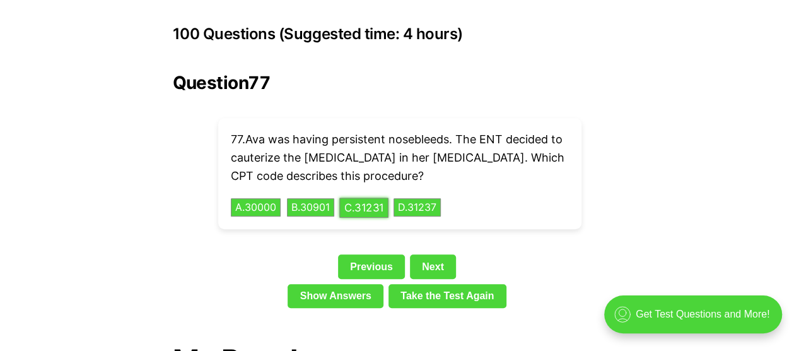
click at [380, 197] on button "C . 31231" at bounding box center [363, 207] width 49 height 20
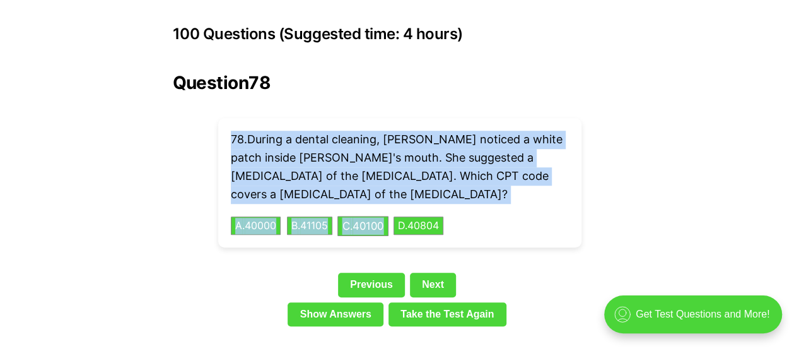
drag, startPoint x: 232, startPoint y: 117, endPoint x: 394, endPoint y: 187, distance: 176.2
click at [394, 187] on div "78 . During a dental cleaning, Dr. Adams noticed a white patch inside Hannah's …" at bounding box center [399, 182] width 363 height 129
click at [385, 216] on button "C . 40100" at bounding box center [362, 226] width 51 height 20
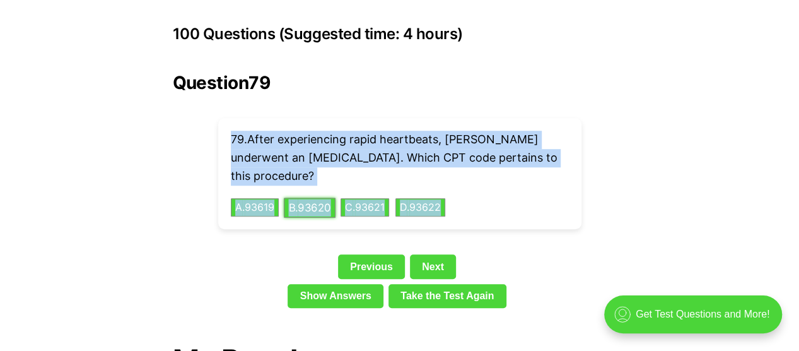
click at [324, 197] on button "B . 93620" at bounding box center [310, 207] width 52 height 20
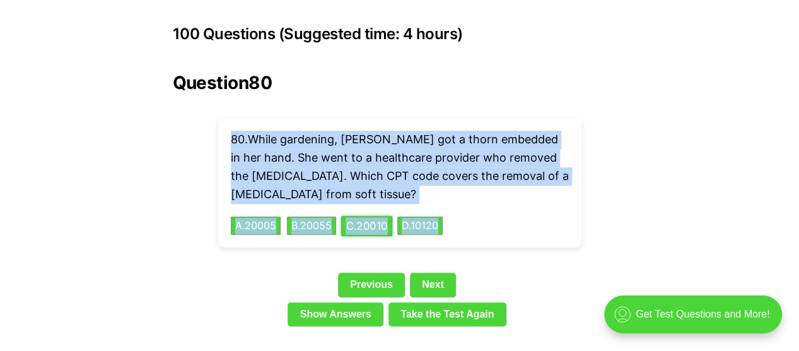
click at [366, 216] on button "C . 20010" at bounding box center [366, 226] width 51 height 20
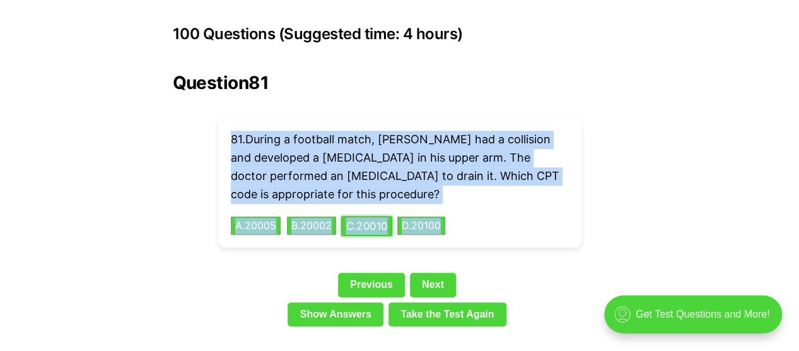
click at [365, 216] on button "C . 20010" at bounding box center [366, 226] width 51 height 20
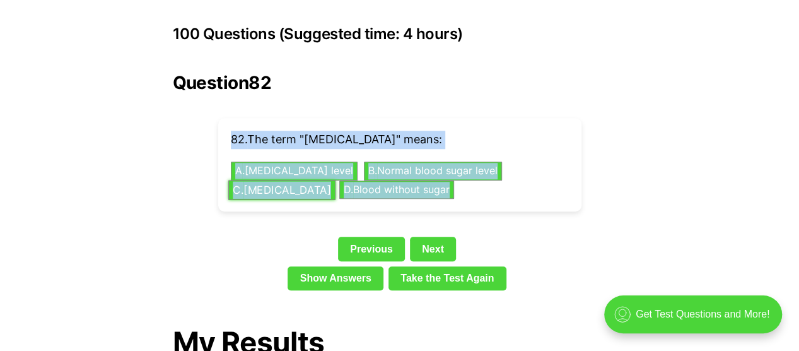
click at [301, 180] on button "C . High blood sugar level" at bounding box center [281, 190] width 107 height 20
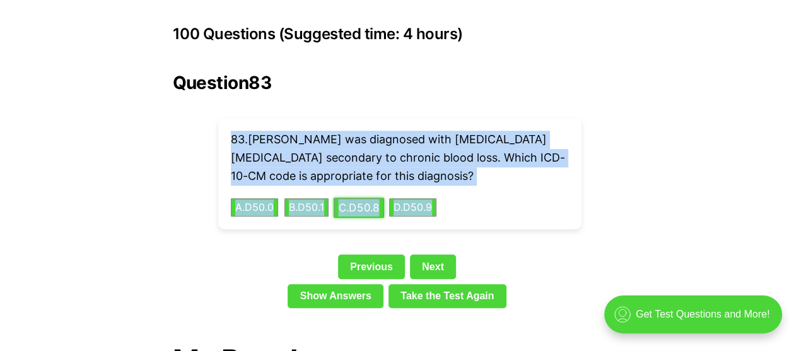
click at [362, 197] on button "C . D50.8" at bounding box center [359, 207] width 50 height 20
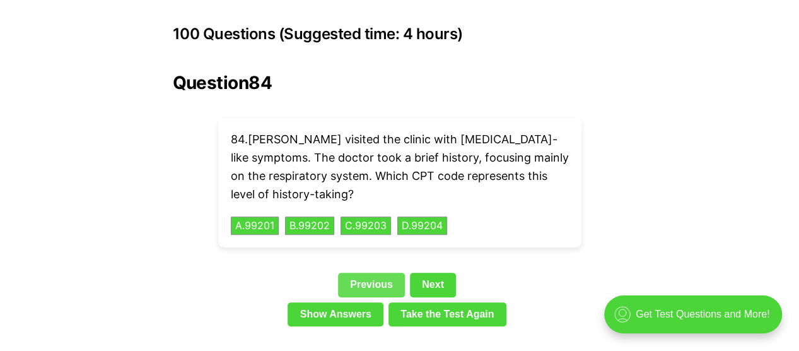
click at [373, 272] on link "Previous" at bounding box center [371, 284] width 67 height 24
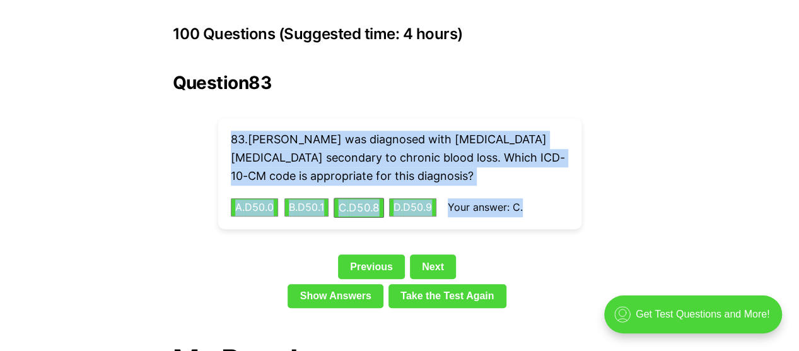
drag, startPoint x: 232, startPoint y: 118, endPoint x: 537, endPoint y: 197, distance: 314.7
click at [537, 197] on div "83 . Julie was diagnosed with iron-deficiency anemia secondary to chronic blood…" at bounding box center [399, 173] width 363 height 111
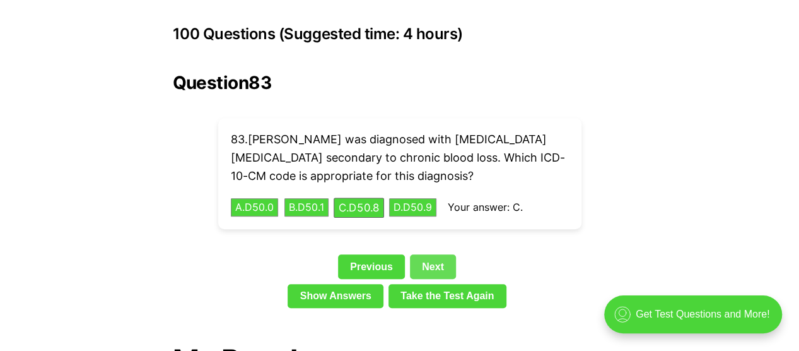
click at [433, 254] on link "Next" at bounding box center [433, 266] width 46 height 24
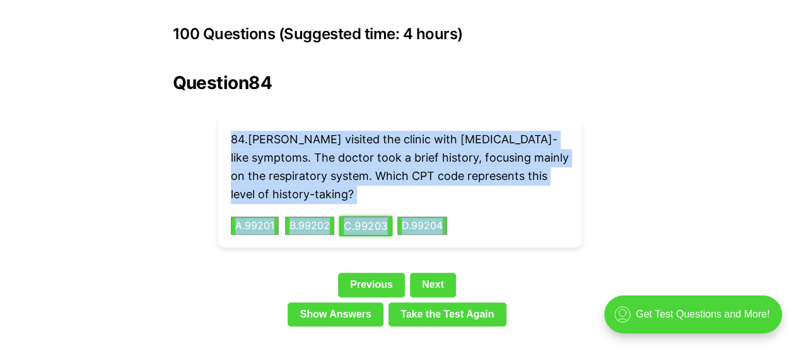
click at [367, 216] on button "C . 99203" at bounding box center [365, 226] width 53 height 20
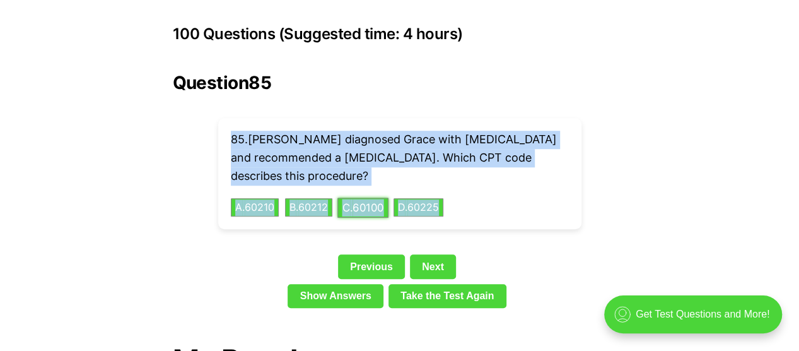
click at [378, 197] on button "C . 60100" at bounding box center [362, 207] width 51 height 20
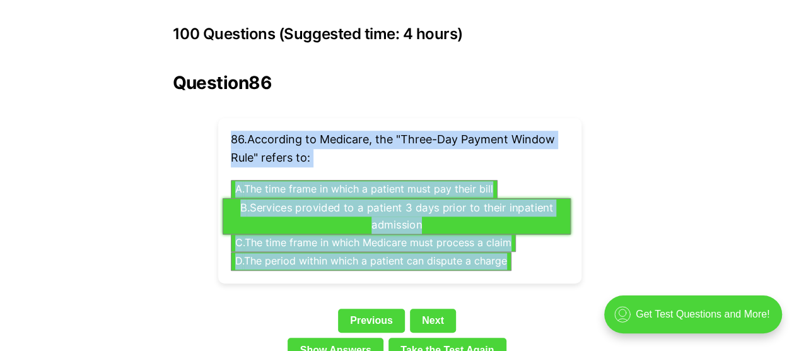
click at [378, 197] on button "B . Services provided to a patient 3 days prior to their inpatient admission" at bounding box center [396, 215] width 348 height 37
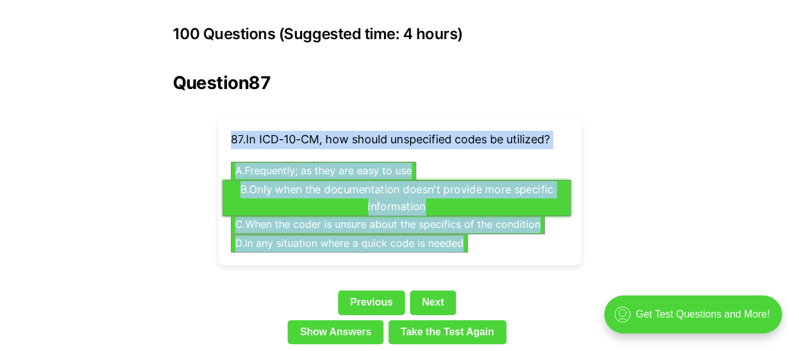
click at [409, 179] on button "B . Only when the documentation doesn't provide more specific information" at bounding box center [396, 197] width 348 height 37
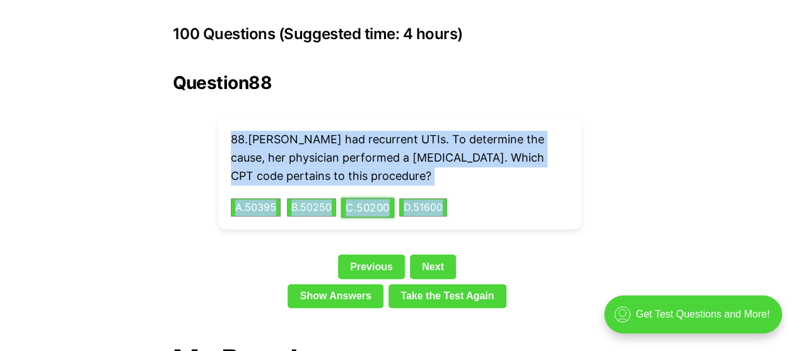
click at [372, 197] on button "C . 50200" at bounding box center [367, 207] width 53 height 20
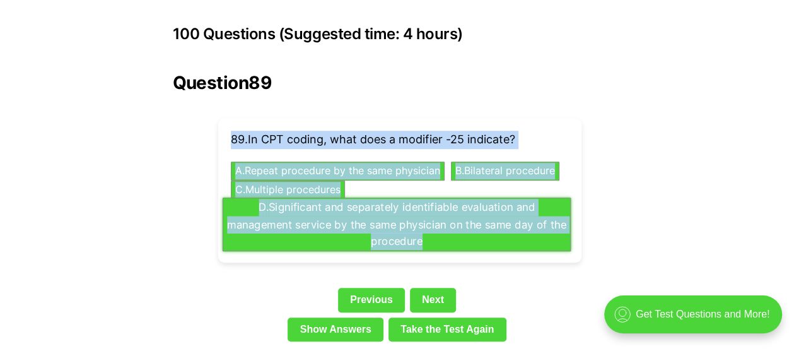
click at [365, 197] on button "D . Significant and separately identifiable evaluation and management service b…" at bounding box center [396, 224] width 348 height 54
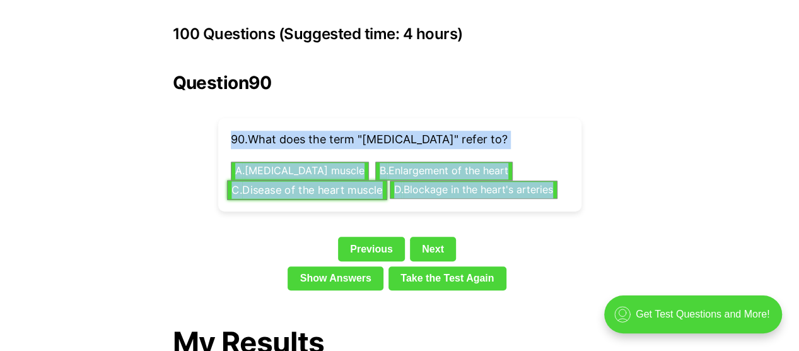
click at [370, 180] on button "C . Disease of the heart muscle" at bounding box center [306, 190] width 160 height 20
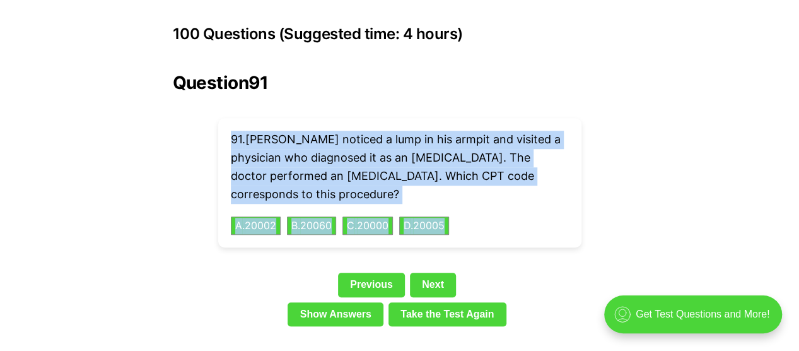
click at [375, 192] on div "91 . James noticed a lump in his armpit and visited a physician who diagnosed i…" at bounding box center [399, 182] width 363 height 129
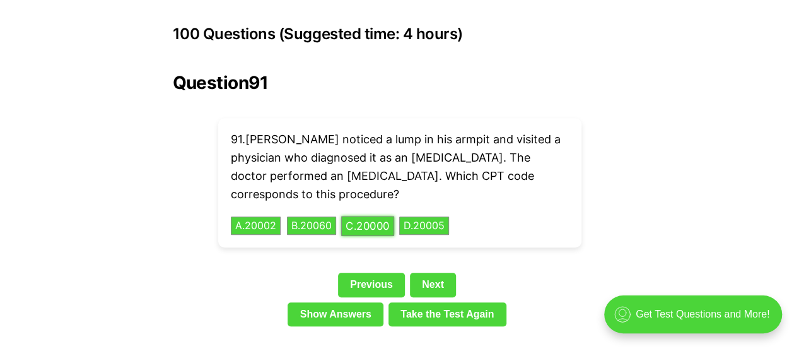
click at [375, 216] on button "C . 20000" at bounding box center [367, 226] width 53 height 20
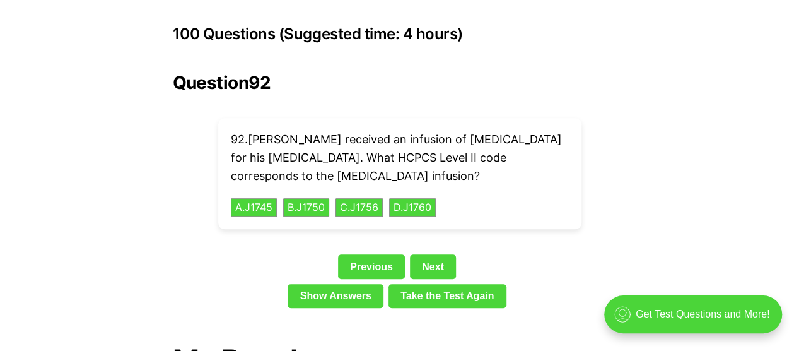
click at [227, 118] on div "92 . George received an infusion of Remicade for his Crohn's disease. What HCPC…" at bounding box center [399, 173] width 363 height 111
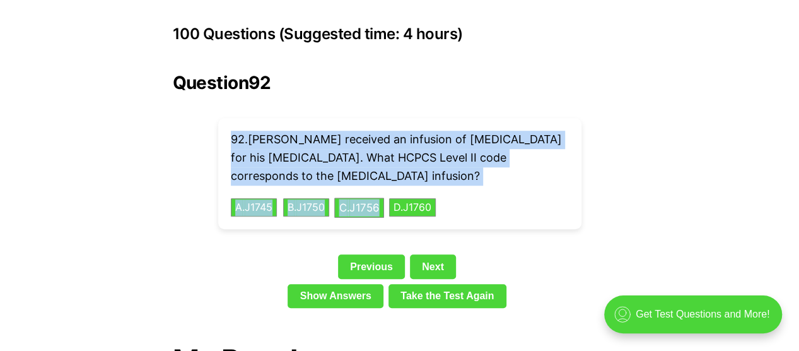
drag, startPoint x: 231, startPoint y: 118, endPoint x: 390, endPoint y: 192, distance: 175.2
click at [390, 192] on div "92 . George received an infusion of Remicade for his Crohn's disease. What HCPC…" at bounding box center [399, 173] width 363 height 111
click at [389, 192] on div "92 . George received an infusion of Remicade for his Crohn's disease. What HCPC…" at bounding box center [399, 173] width 363 height 111
click at [383, 197] on button "C . J1756" at bounding box center [359, 207] width 50 height 20
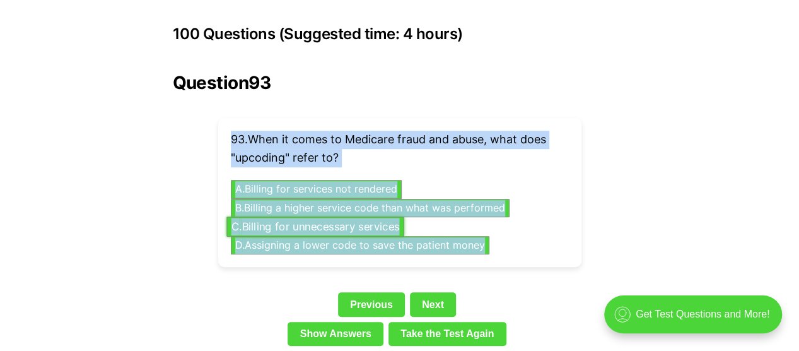
click at [296, 216] on button "C . Billing for unnecessary services" at bounding box center [314, 226] width 177 height 20
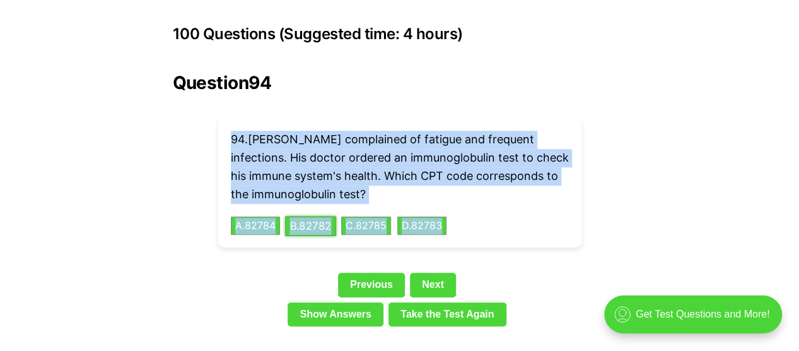
click at [317, 216] on button "B . 82782" at bounding box center [310, 226] width 51 height 20
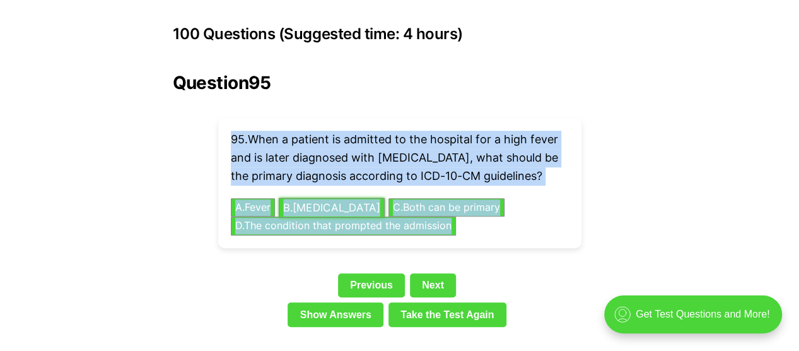
click at [310, 197] on button "B . Sepsis" at bounding box center [332, 207] width 106 height 20
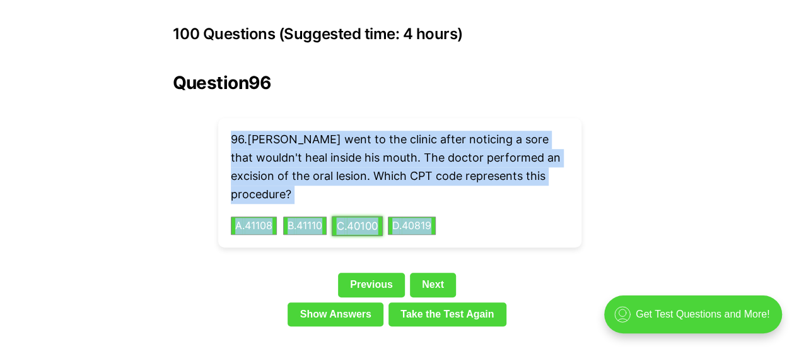
click at [367, 216] on button "C . 40100" at bounding box center [357, 226] width 51 height 20
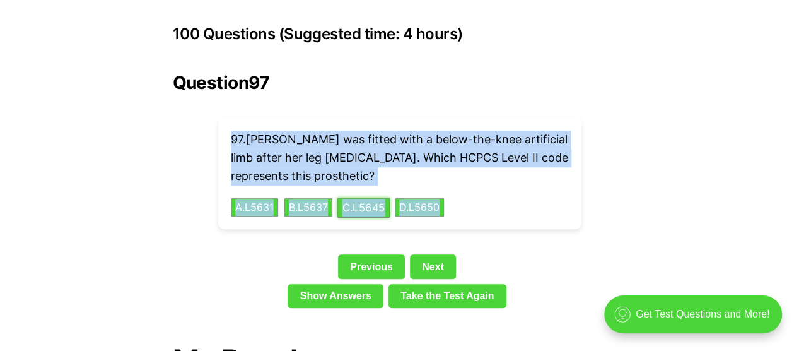
click at [362, 197] on button "C . L5645" at bounding box center [363, 207] width 52 height 20
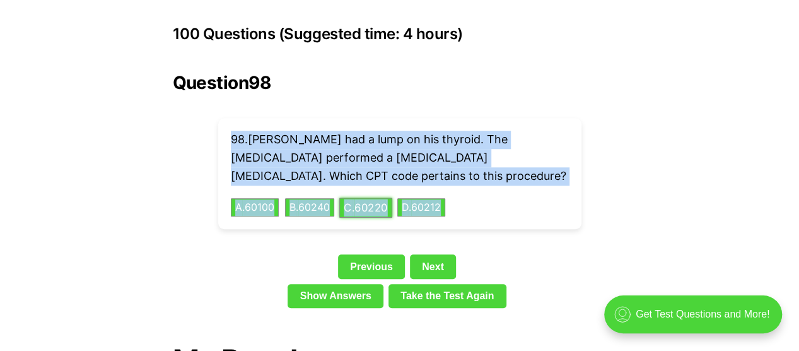
click at [363, 197] on button "C . 60220" at bounding box center [365, 207] width 53 height 20
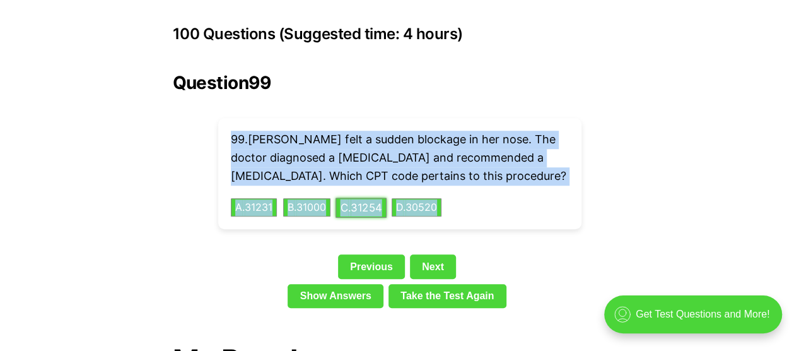
click at [363, 197] on button "C . 31254" at bounding box center [361, 207] width 51 height 20
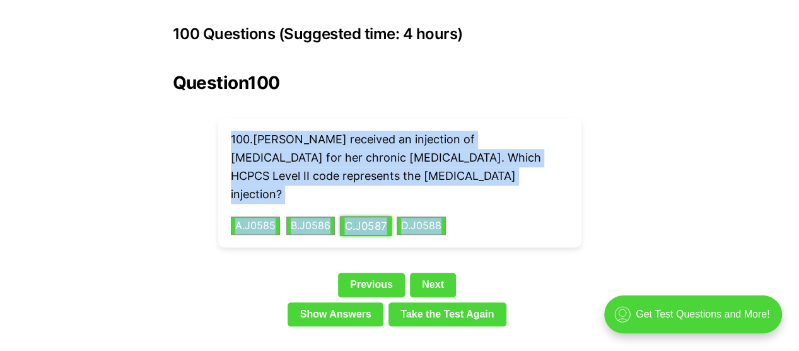
click at [386, 216] on button "C . J0587" at bounding box center [366, 226] width 52 height 20
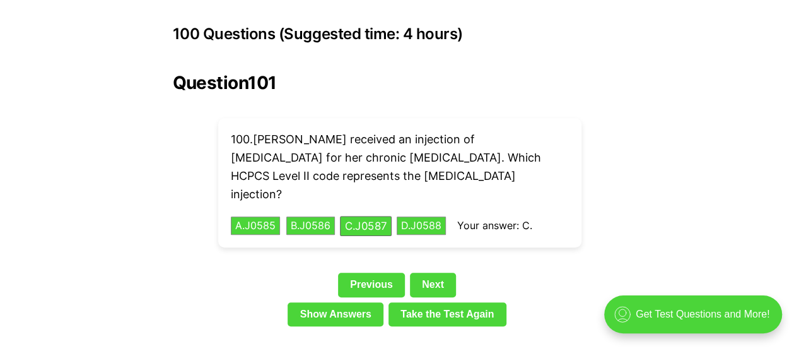
click at [538, 272] on div "Previous Next" at bounding box center [400, 286] width 454 height 29
click at [431, 272] on link "Next" at bounding box center [433, 284] width 46 height 24
click at [357, 302] on link "Show Answers" at bounding box center [336, 314] width 96 height 24
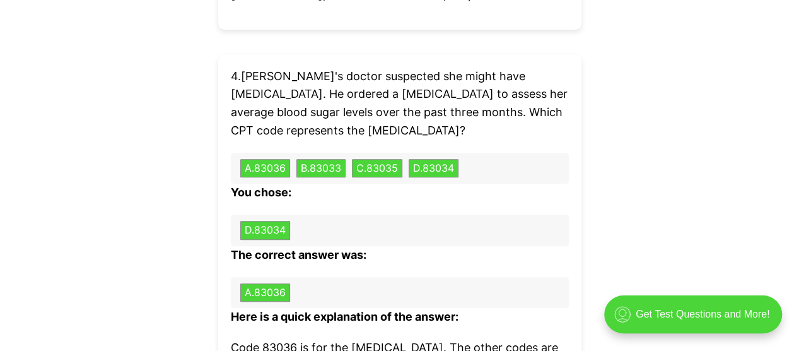
scroll to position [5063, 0]
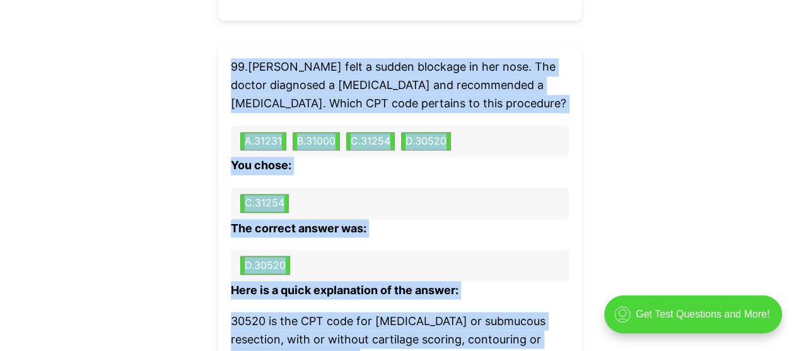
scroll to position [32103, 0]
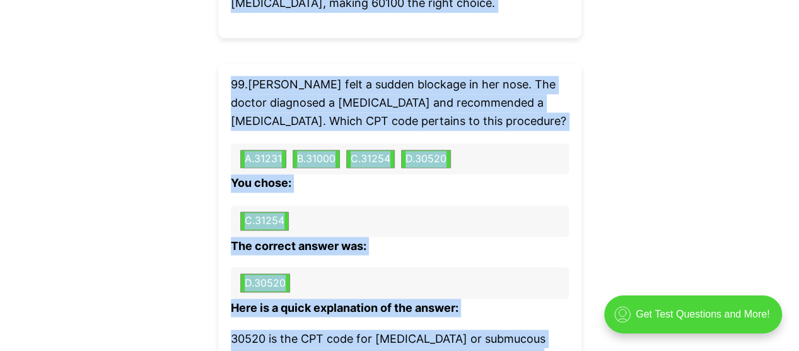
drag, startPoint x: 232, startPoint y: 213, endPoint x: 459, endPoint y: 280, distance: 236.3
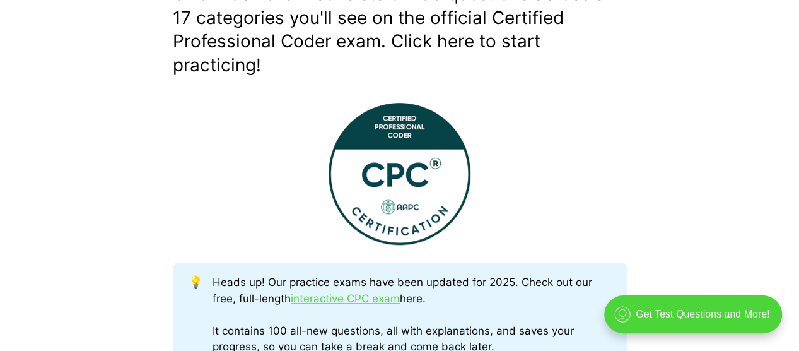
scroll to position [568, 0]
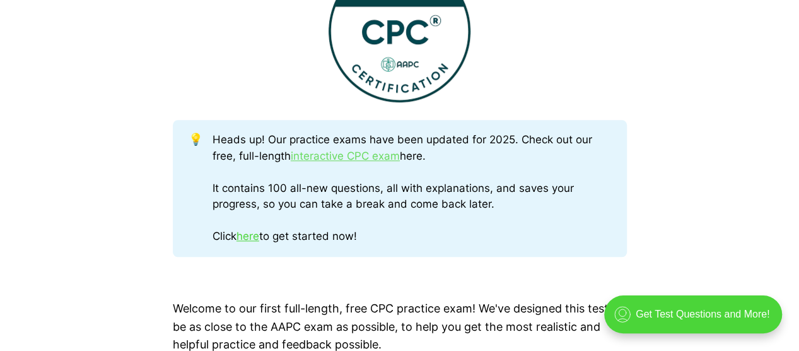
click at [327, 159] on link "interactive CPC exam" at bounding box center [345, 155] width 109 height 13
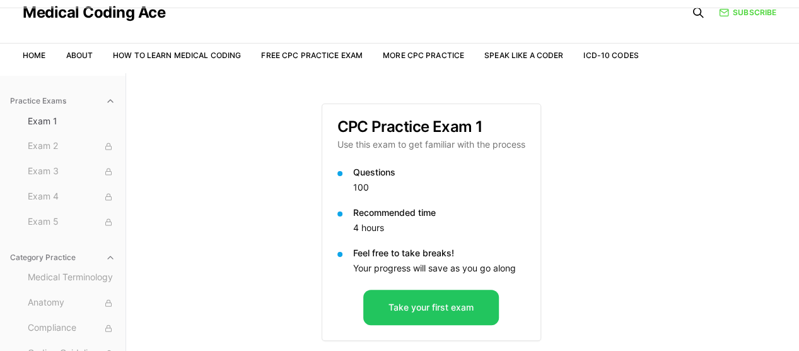
scroll to position [116, 0]
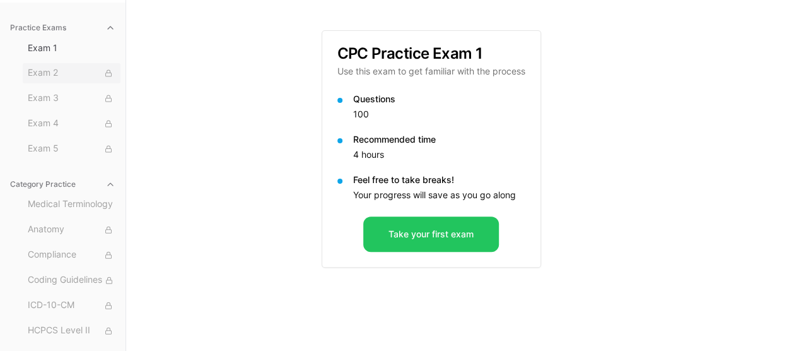
click at [38, 75] on span "Exam 2" at bounding box center [72, 73] width 88 height 14
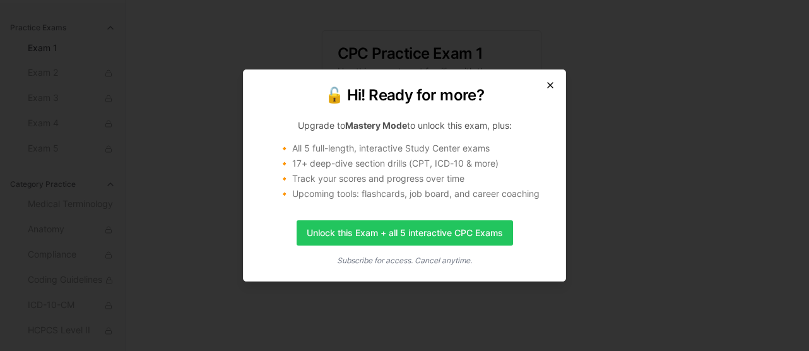
click at [552, 84] on icon "button" at bounding box center [550, 85] width 10 height 10
